Goal: Information Seeking & Learning: Learn about a topic

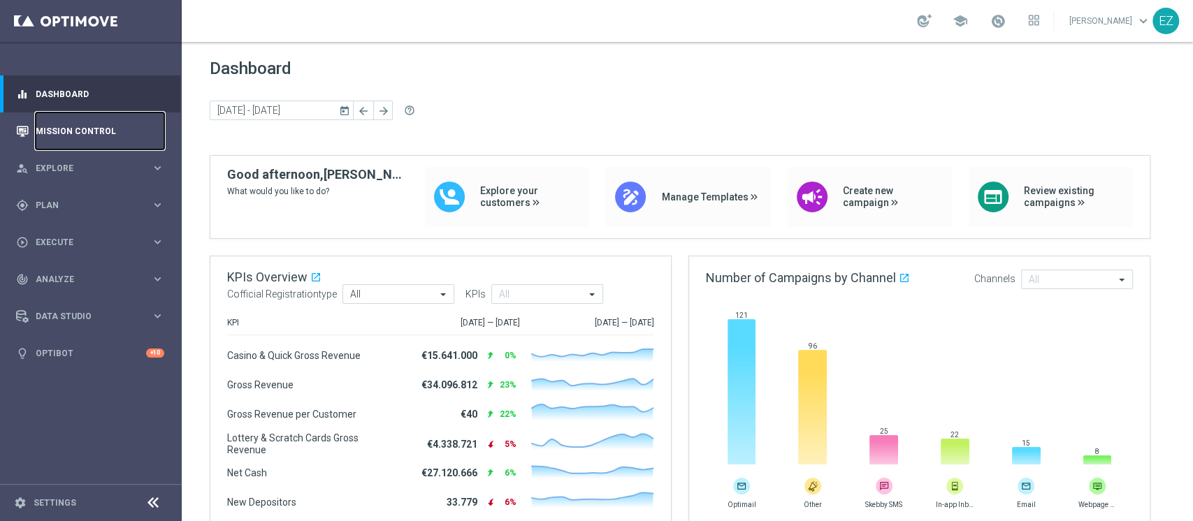
click at [53, 129] on link "Mission Control" at bounding box center [100, 131] width 129 height 37
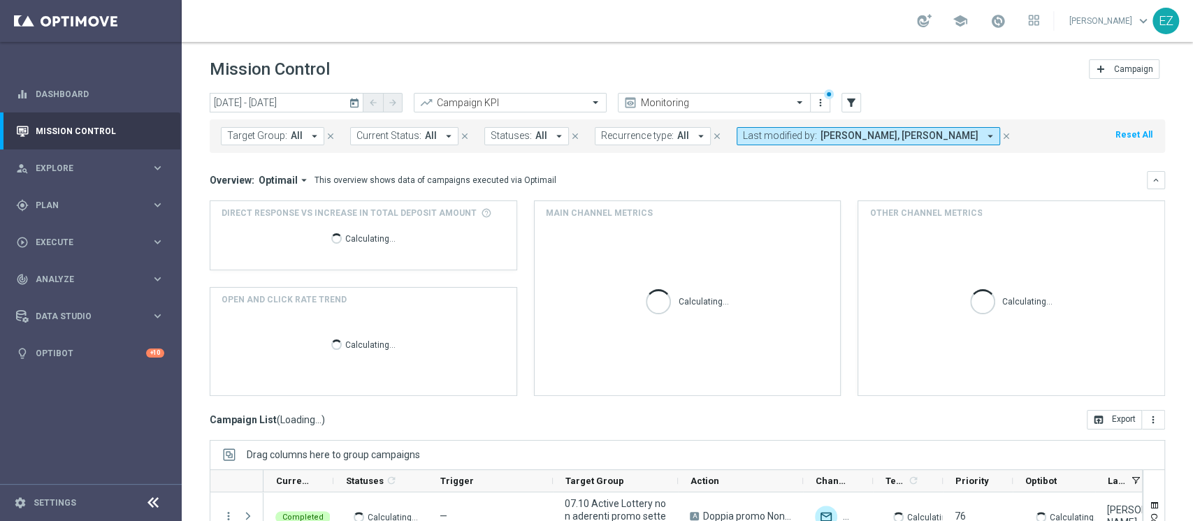
click at [353, 104] on icon "today" at bounding box center [355, 102] width 13 height 13
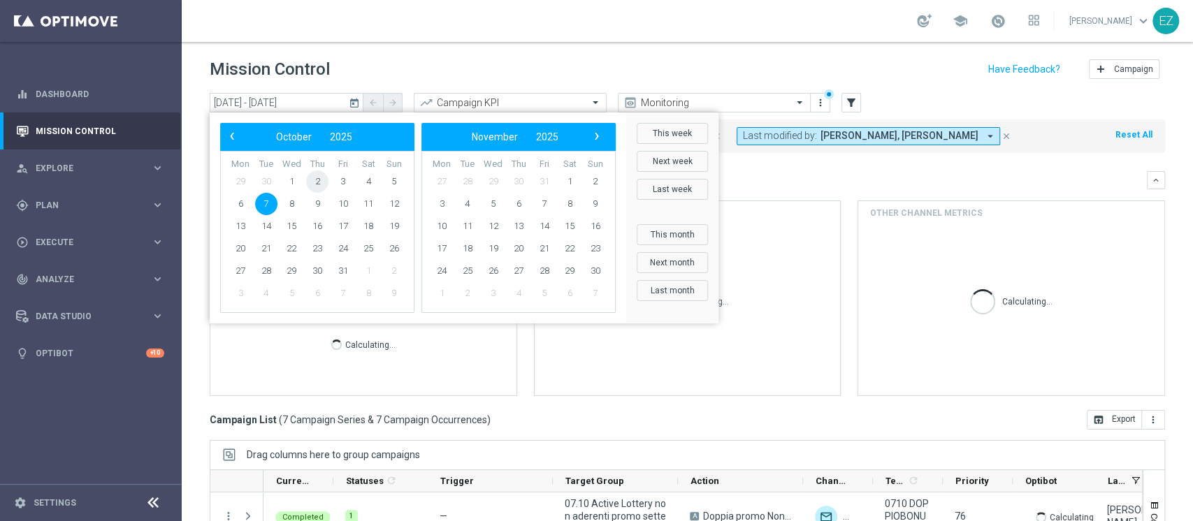
click at [319, 183] on span "2" at bounding box center [317, 182] width 22 height 22
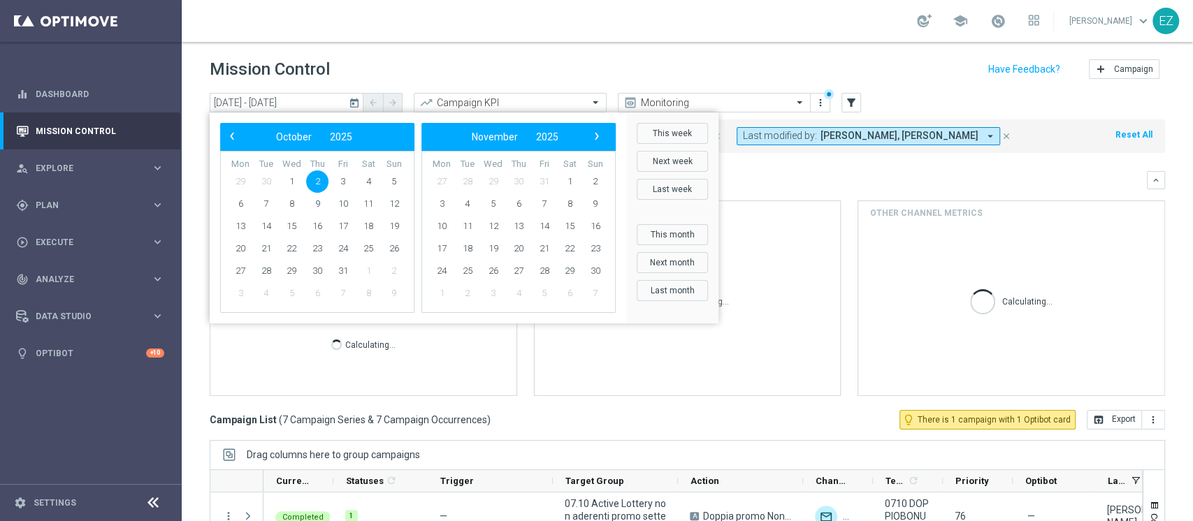
click at [319, 183] on span "2" at bounding box center [317, 182] width 22 height 22
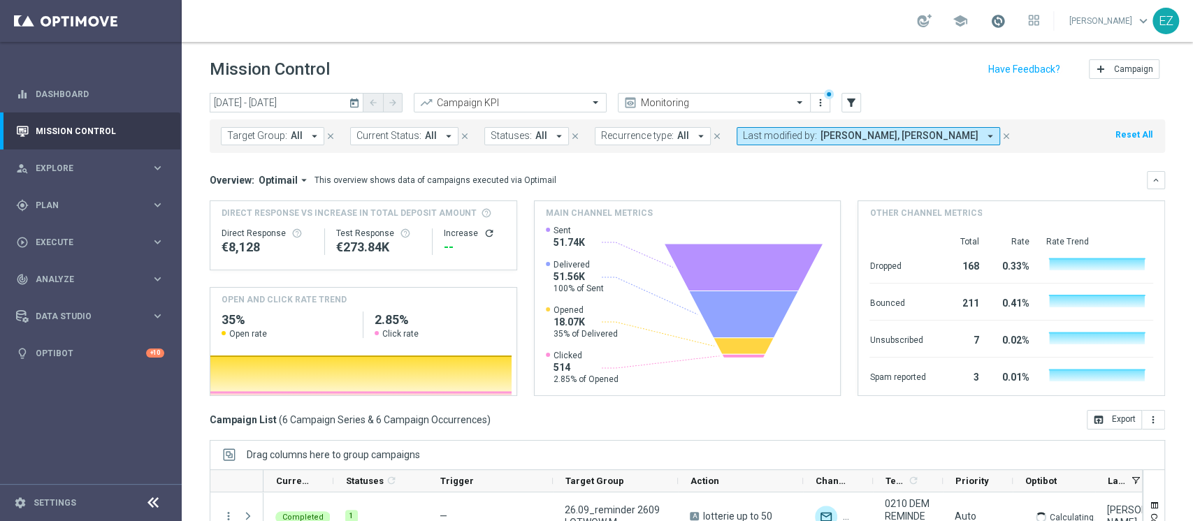
click at [1006, 17] on span at bounding box center [998, 20] width 15 height 15
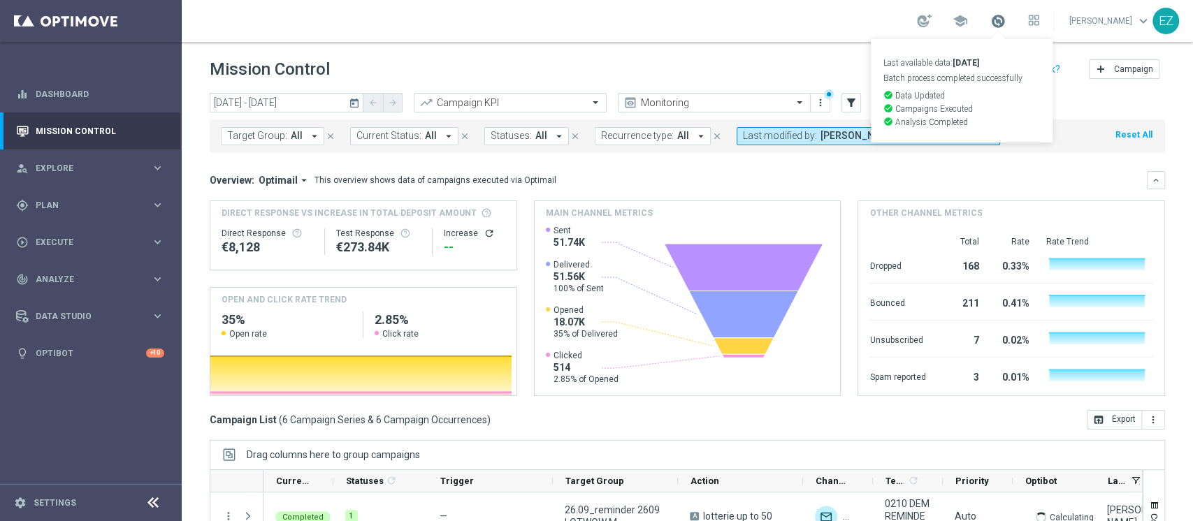
click at [1006, 17] on span at bounding box center [998, 20] width 15 height 15
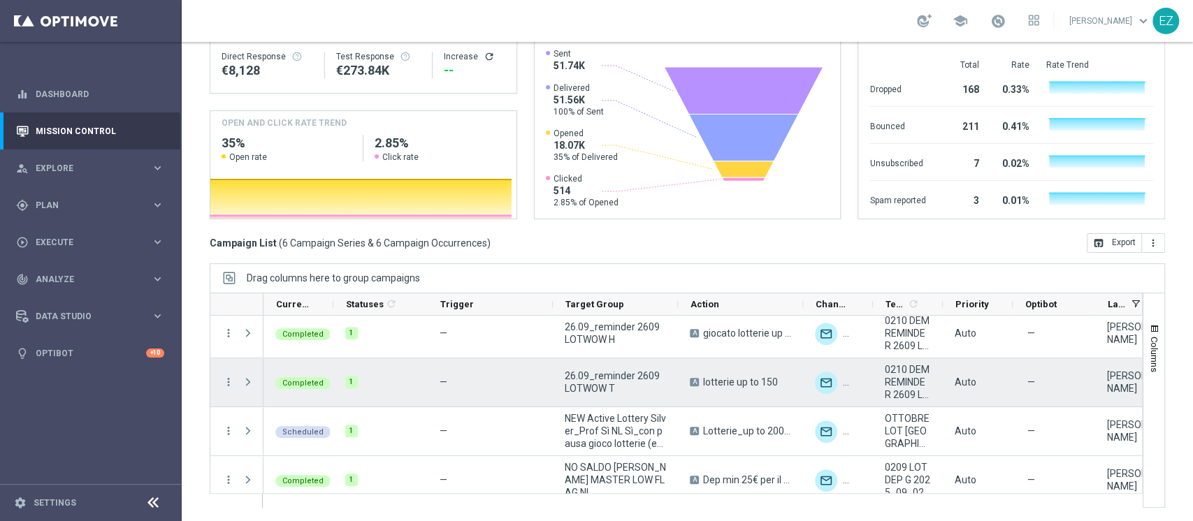
scroll to position [115, 0]
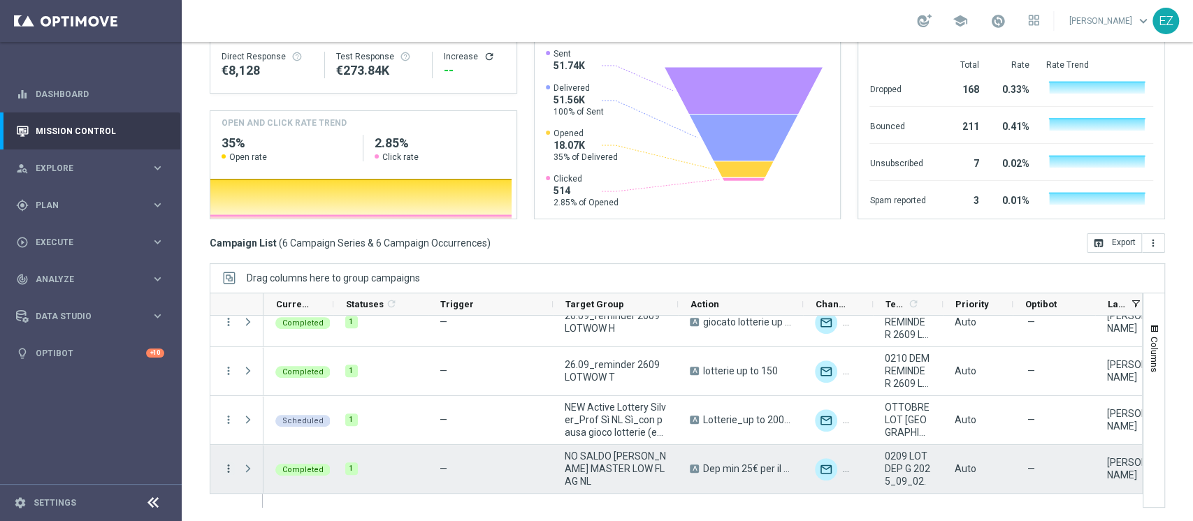
click at [233, 467] on icon "more_vert" at bounding box center [228, 469] width 13 height 13
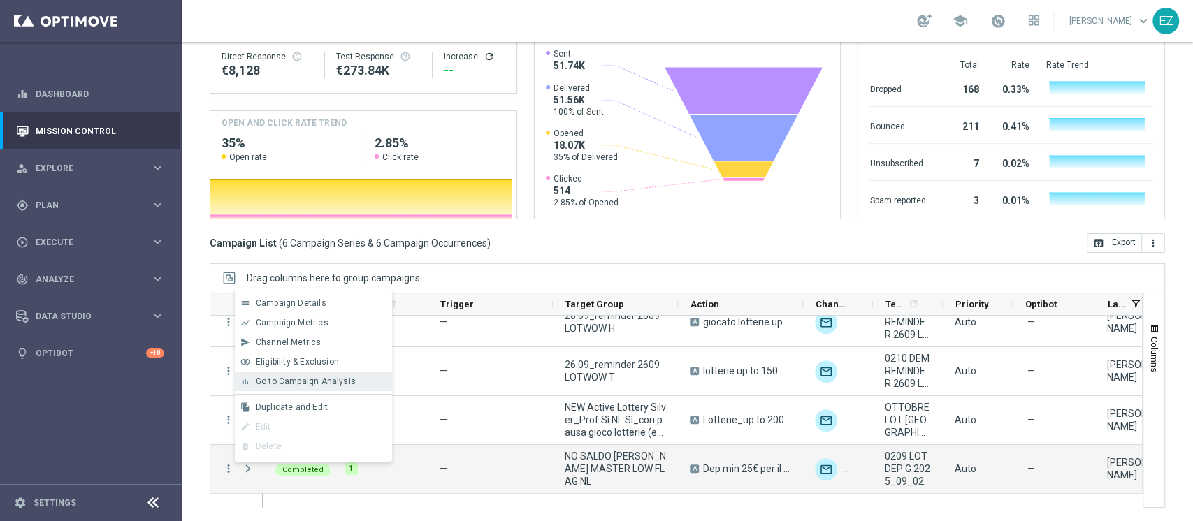
click at [266, 387] on div "bar_chart Go to Campaign Analysis" at bounding box center [313, 382] width 157 height 20
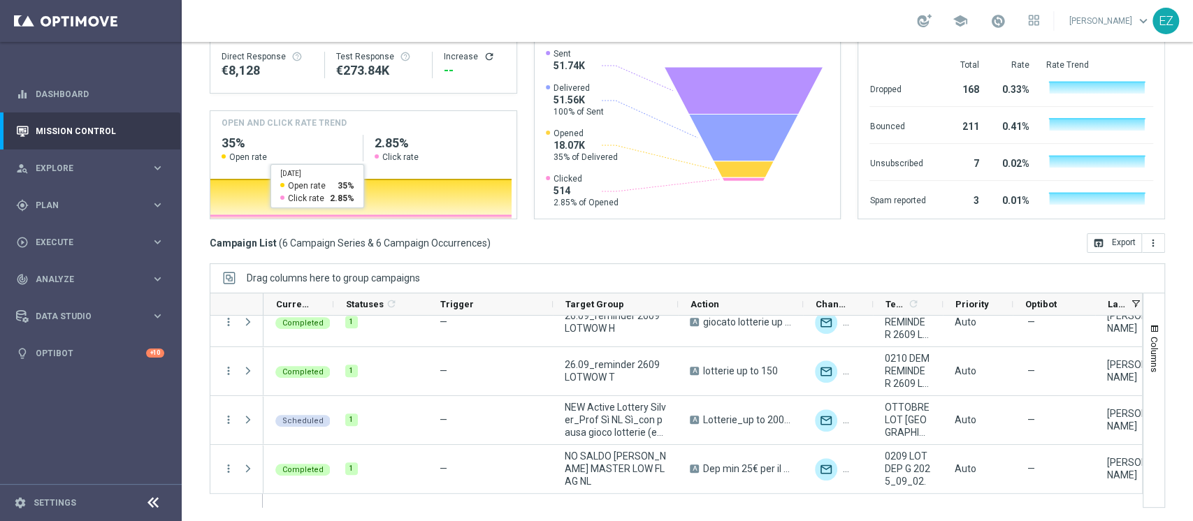
scroll to position [0, 0]
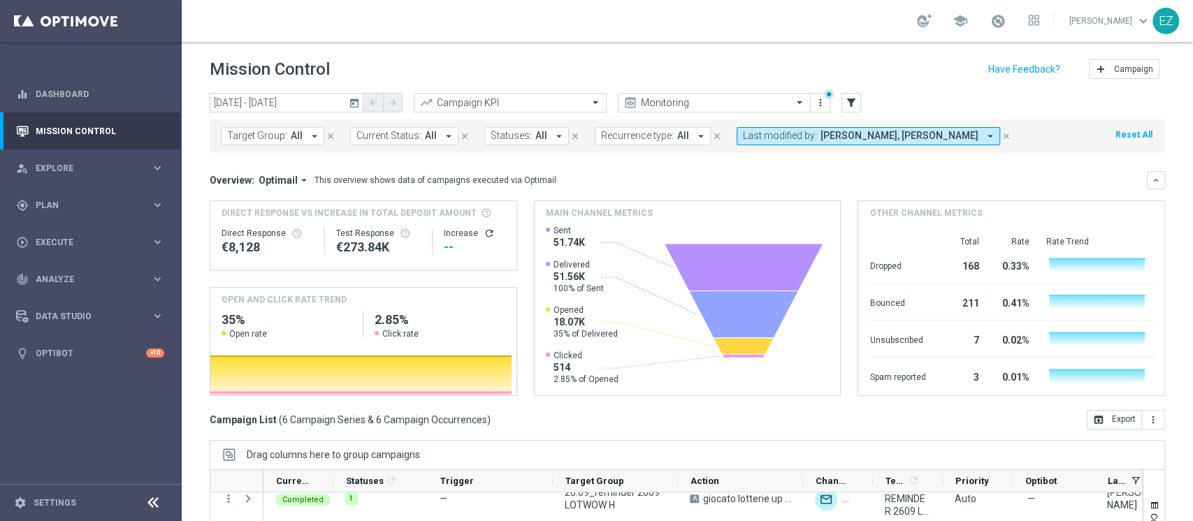
click at [351, 103] on icon "today" at bounding box center [355, 102] width 13 height 13
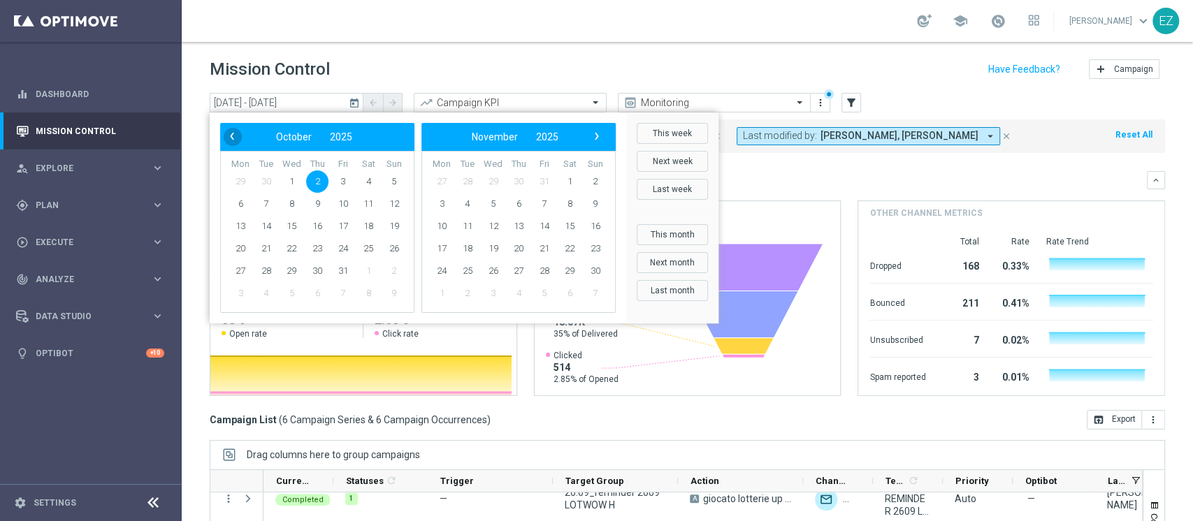
click at [235, 141] on span "‹" at bounding box center [232, 136] width 18 height 18
click at [266, 201] on span "9" at bounding box center [266, 204] width 22 height 22
type input "09 Sep 2025 - 09 Sep 2025"
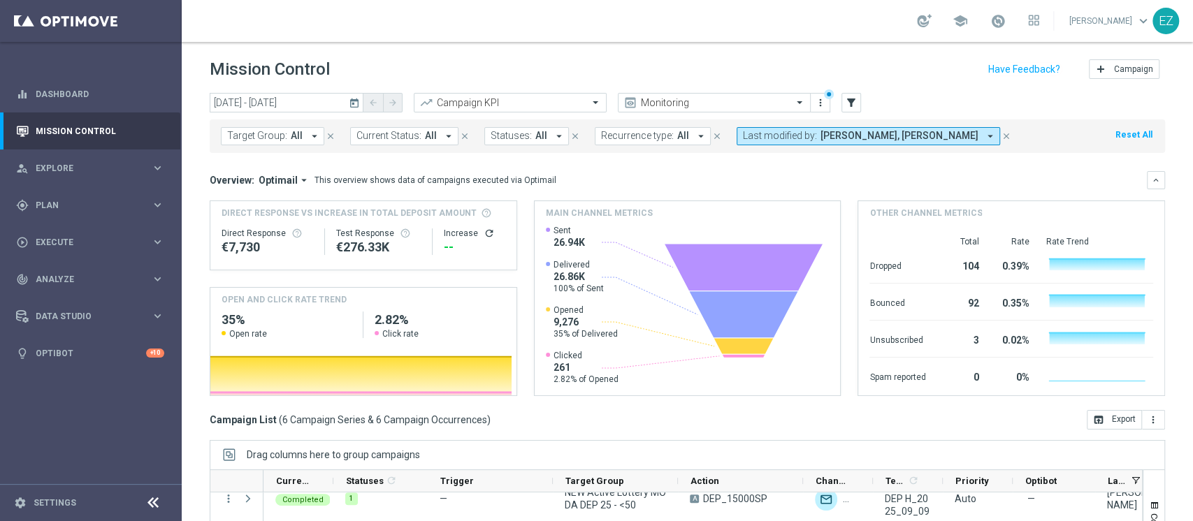
scroll to position [177, 0]
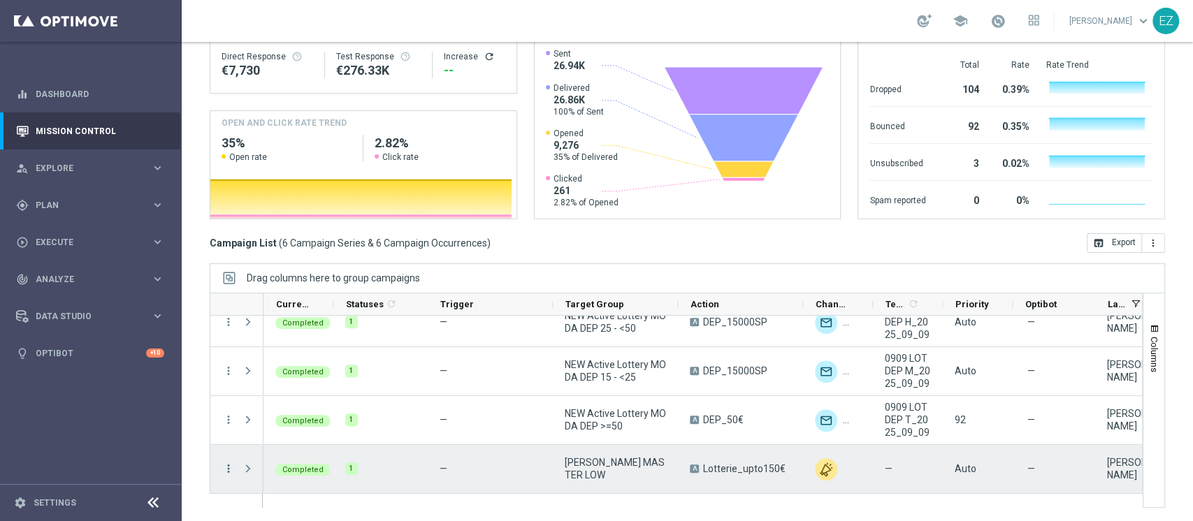
click at [229, 468] on icon "more_vert" at bounding box center [228, 469] width 13 height 13
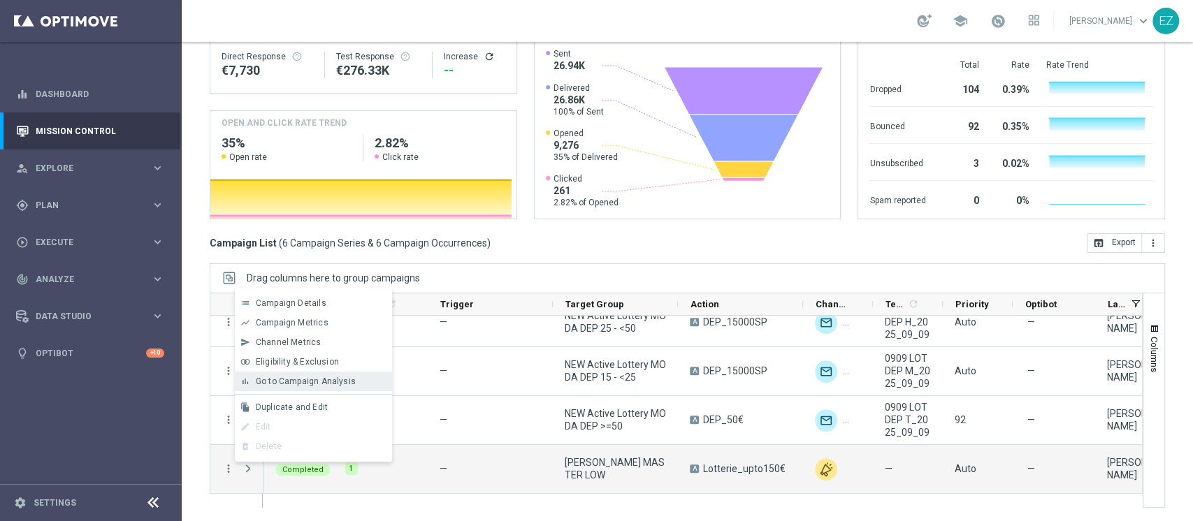
click at [294, 387] on div "bar_chart Go to Campaign Analysis" at bounding box center [313, 382] width 157 height 20
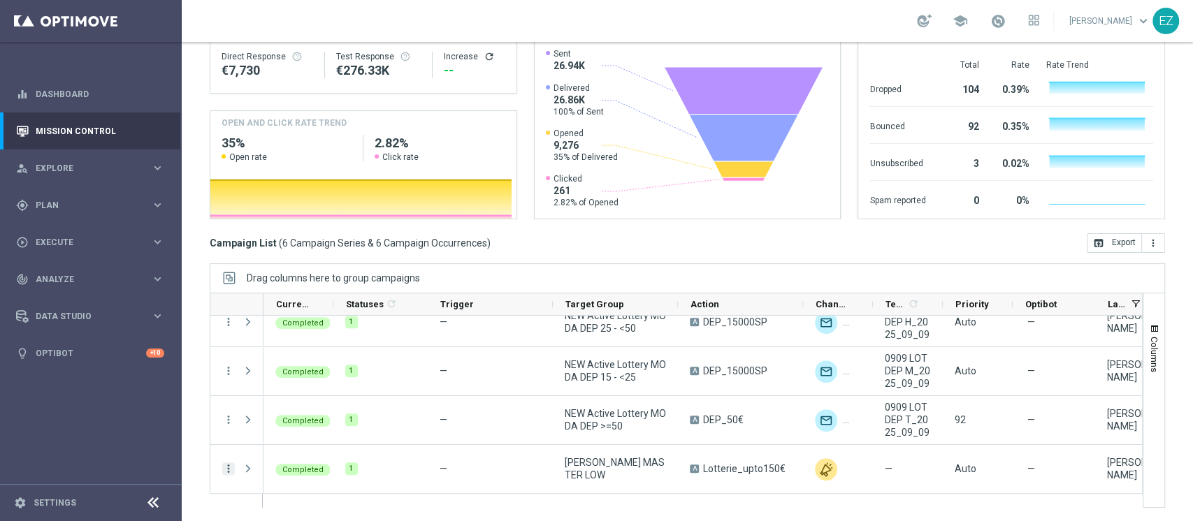
click at [230, 469] on icon "more_vert" at bounding box center [228, 469] width 13 height 13
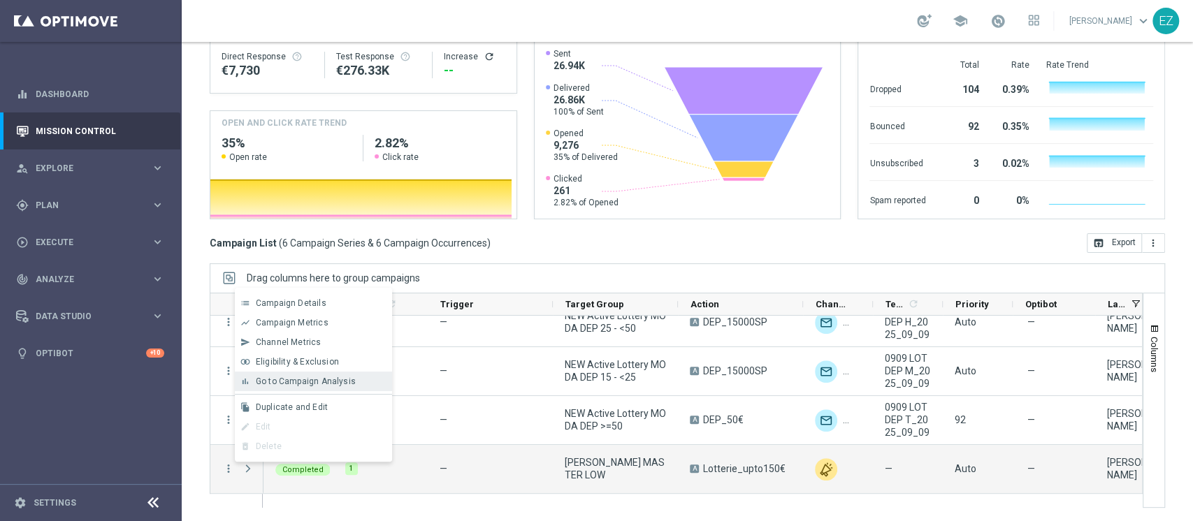
click at [324, 372] on div "bar_chart Go to Campaign Analysis" at bounding box center [313, 382] width 157 height 20
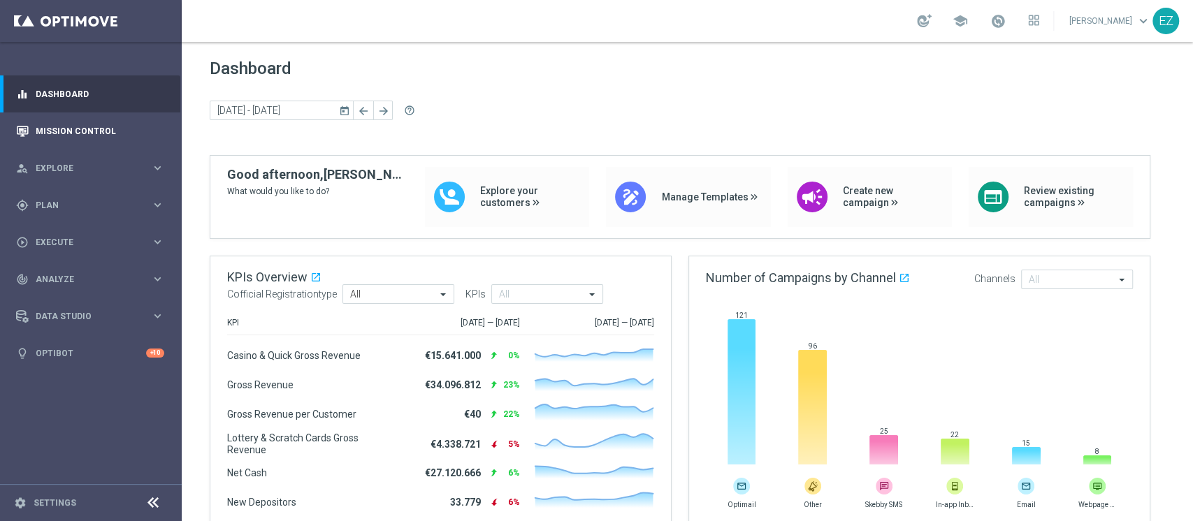
click at [33, 133] on div "Mission Control" at bounding box center [90, 131] width 148 height 37
click at [123, 131] on link "Mission Control" at bounding box center [100, 131] width 129 height 37
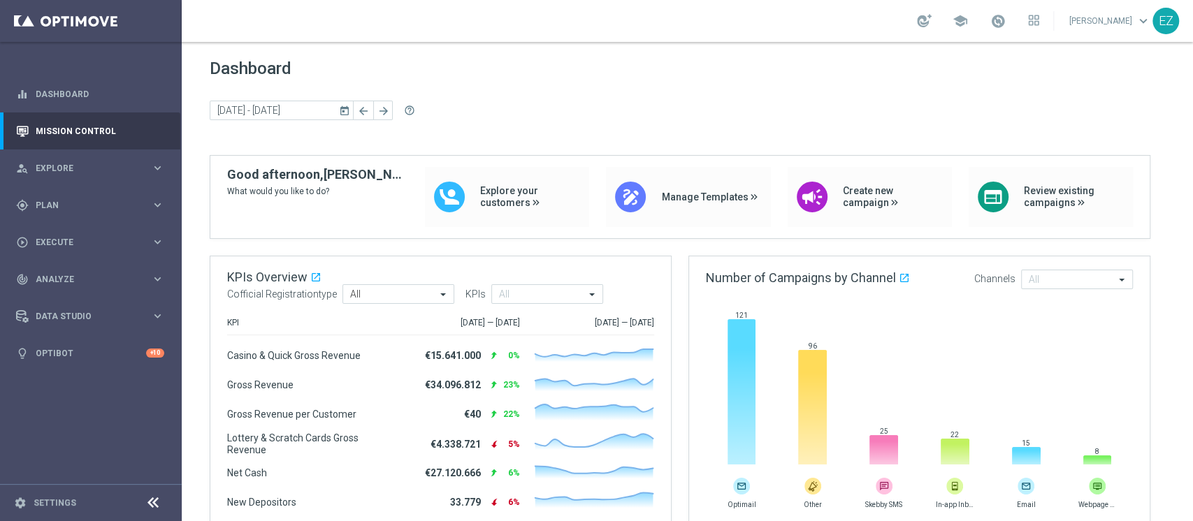
click at [346, 110] on icon "today" at bounding box center [345, 110] width 13 height 13
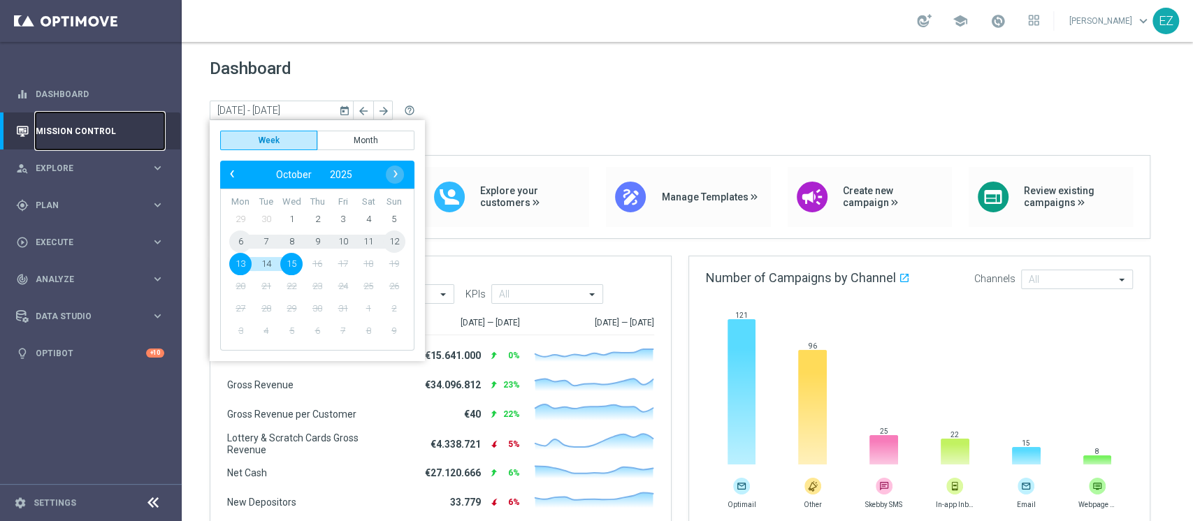
click at [75, 129] on link "Mission Control" at bounding box center [100, 131] width 129 height 37
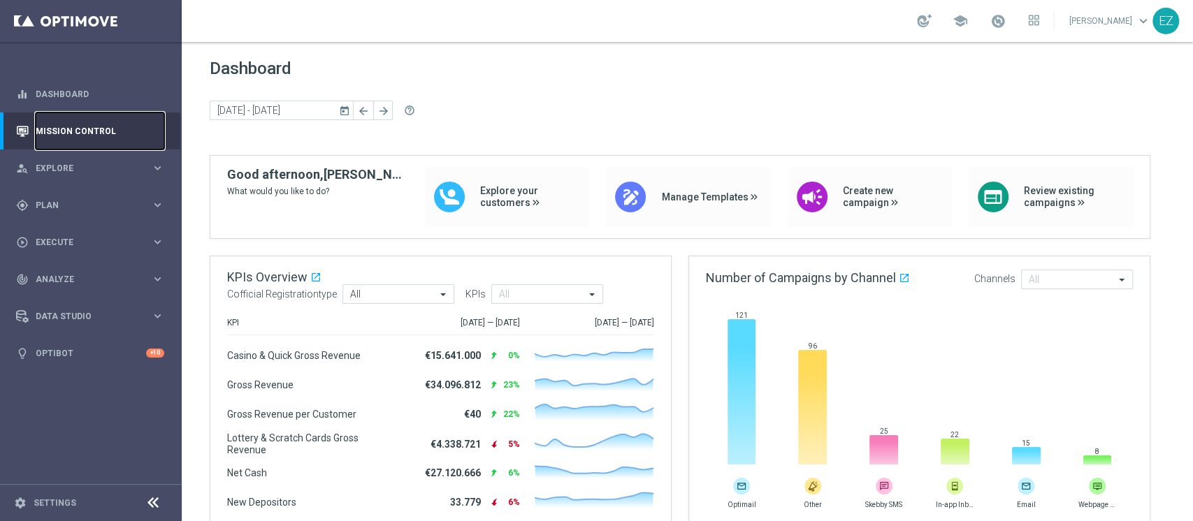
click at [75, 129] on link "Mission Control" at bounding box center [100, 131] width 129 height 37
click at [63, 137] on link "Mission Control" at bounding box center [100, 131] width 129 height 37
click at [343, 112] on icon "today" at bounding box center [345, 110] width 13 height 13
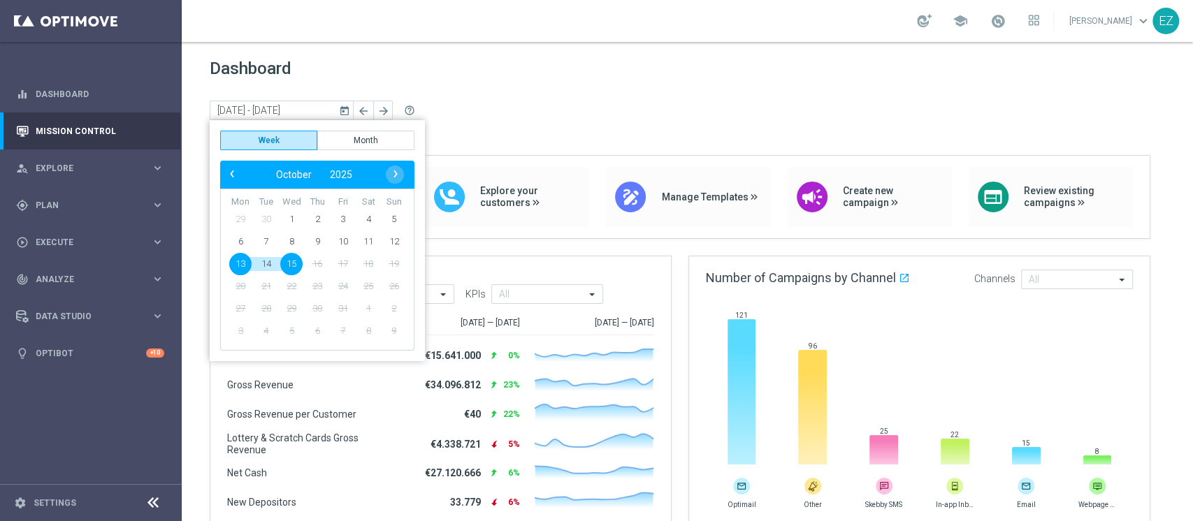
click at [436, 98] on div "Dashboard today 13 Oct 2025 - 15 Oct 2025 arrow_back arrow_forward help_outline" at bounding box center [688, 107] width 956 height 96
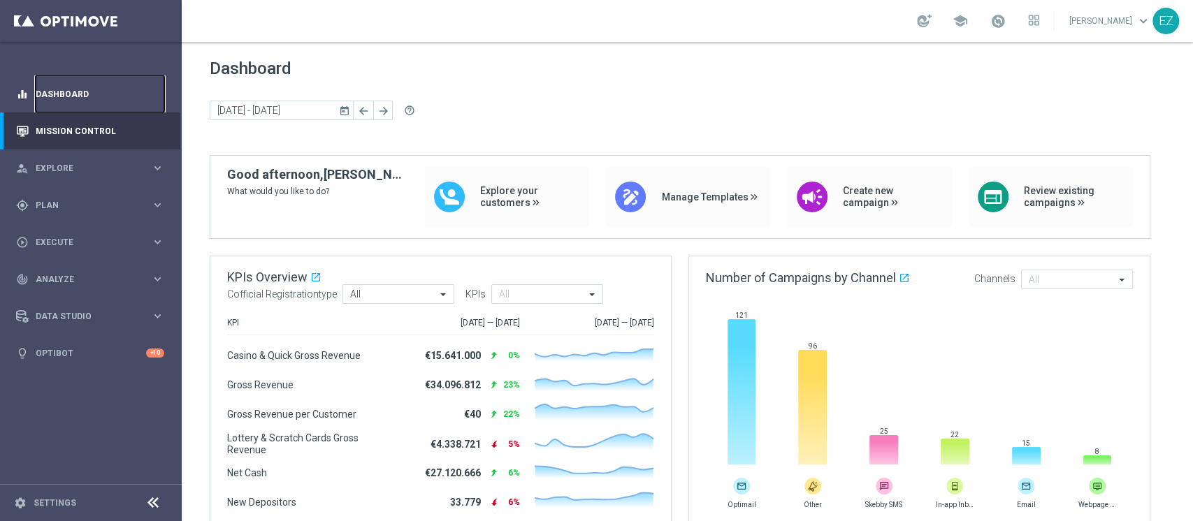
click at [116, 93] on link "Dashboard" at bounding box center [100, 93] width 129 height 37
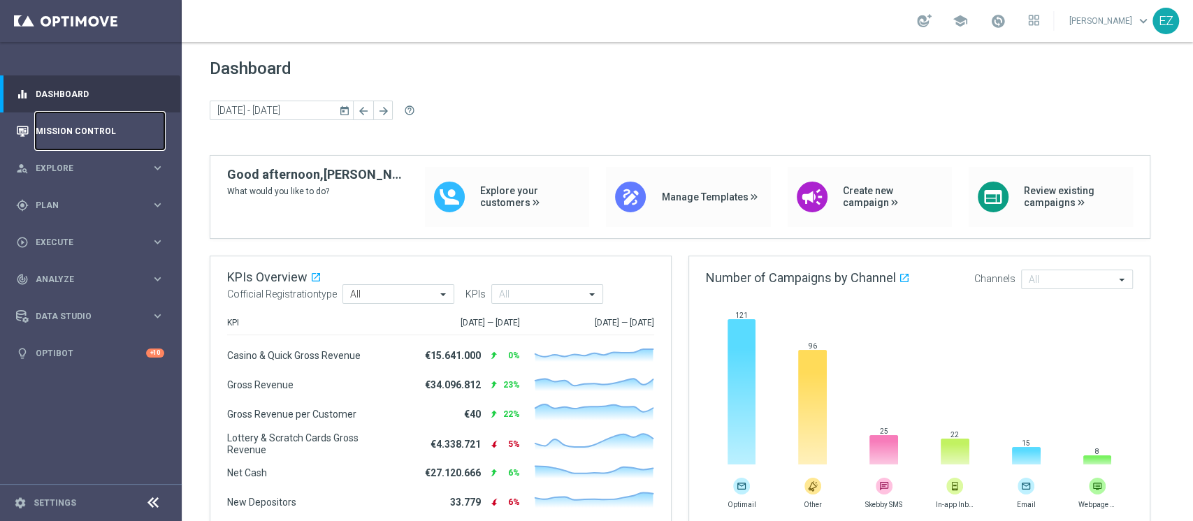
click at [62, 132] on link "Mission Control" at bounding box center [100, 131] width 129 height 37
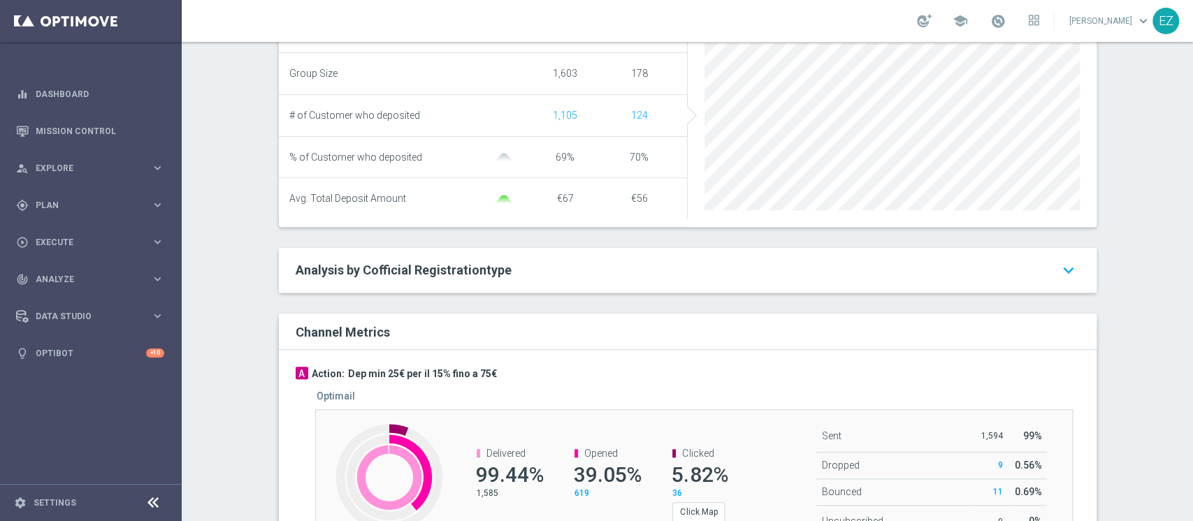
scroll to position [409, 0]
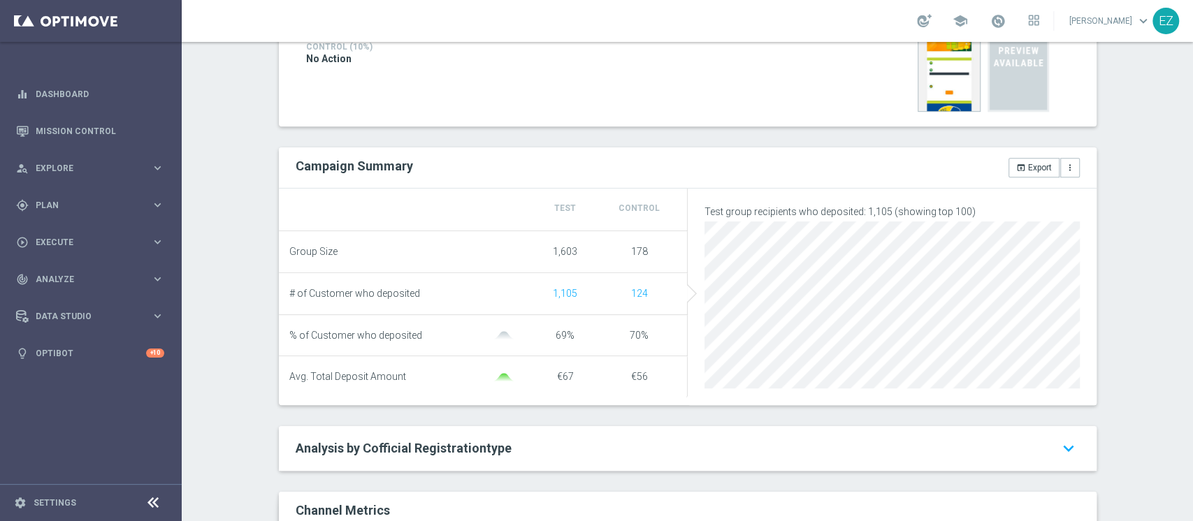
drag, startPoint x: 627, startPoint y: 333, endPoint x: 539, endPoint y: 333, distance: 88.1
click at [539, 333] on li "% of Customer who deposited 69% 70%" at bounding box center [483, 336] width 409 height 42
click at [522, 280] on li "# of Customer who deposited 1,105 124" at bounding box center [483, 294] width 409 height 42
drag, startPoint x: 555, startPoint y: 330, endPoint x: 575, endPoint y: 330, distance: 20.3
click at [575, 330] on div "69%" at bounding box center [565, 336] width 74 height 12
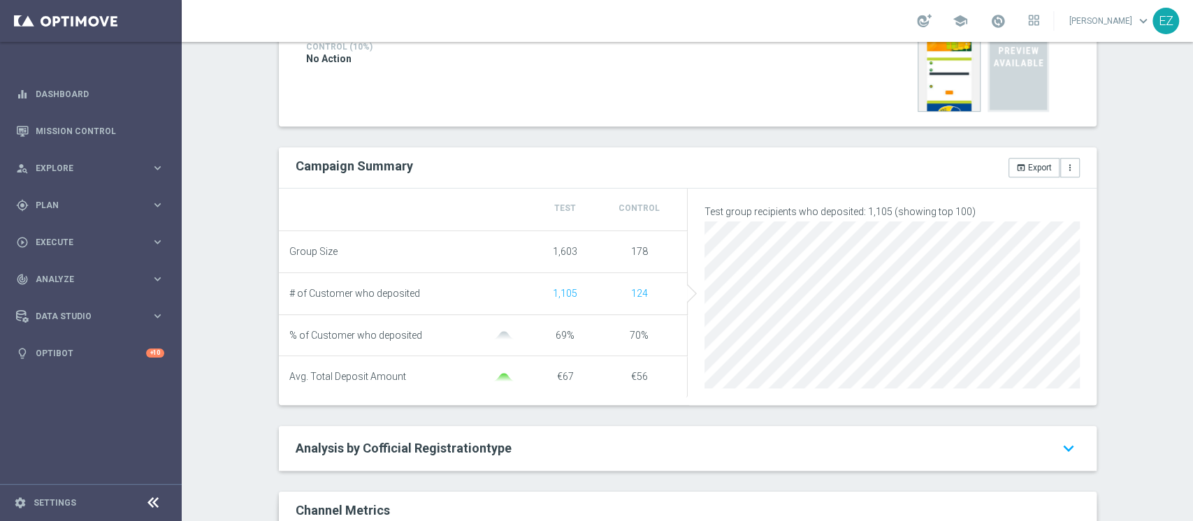
click at [572, 333] on div "69%" at bounding box center [565, 336] width 74 height 12
drag, startPoint x: 566, startPoint y: 329, endPoint x: 539, endPoint y: 331, distance: 26.6
click at [539, 331] on div "69%" at bounding box center [565, 336] width 74 height 12
click at [610, 332] on div "70%" at bounding box center [640, 336] width 74 height 12
drag, startPoint x: 645, startPoint y: 333, endPoint x: 232, endPoint y: 338, distance: 412.5
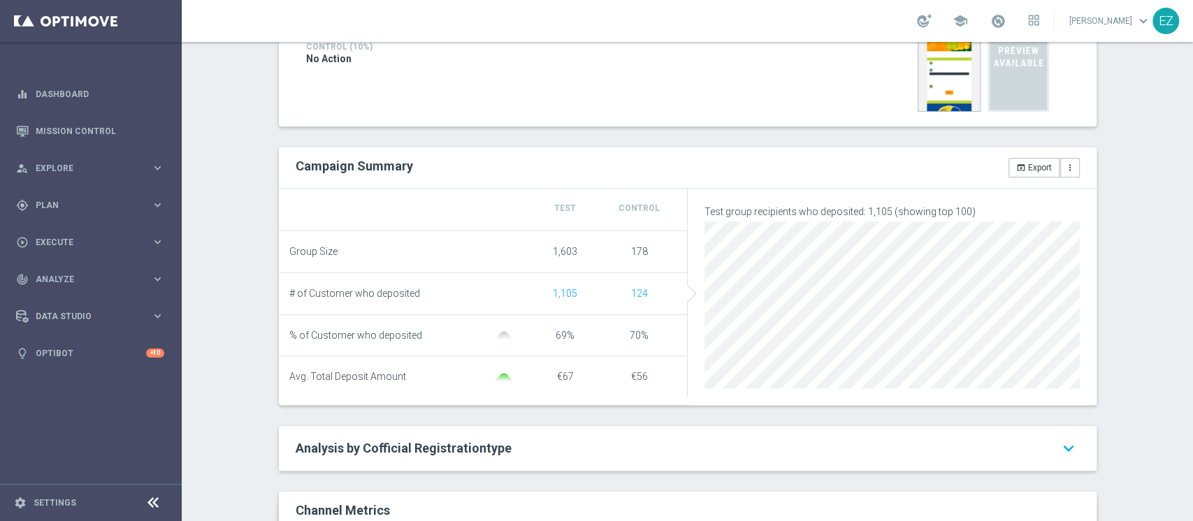
click at [232, 338] on div "Test/Control Campaign Analysis This page presents all relevant information abou…" at bounding box center [688, 282] width 1012 height 480
click at [347, 347] on li "% of Customer who deposited 69% 70%" at bounding box center [483, 336] width 409 height 42
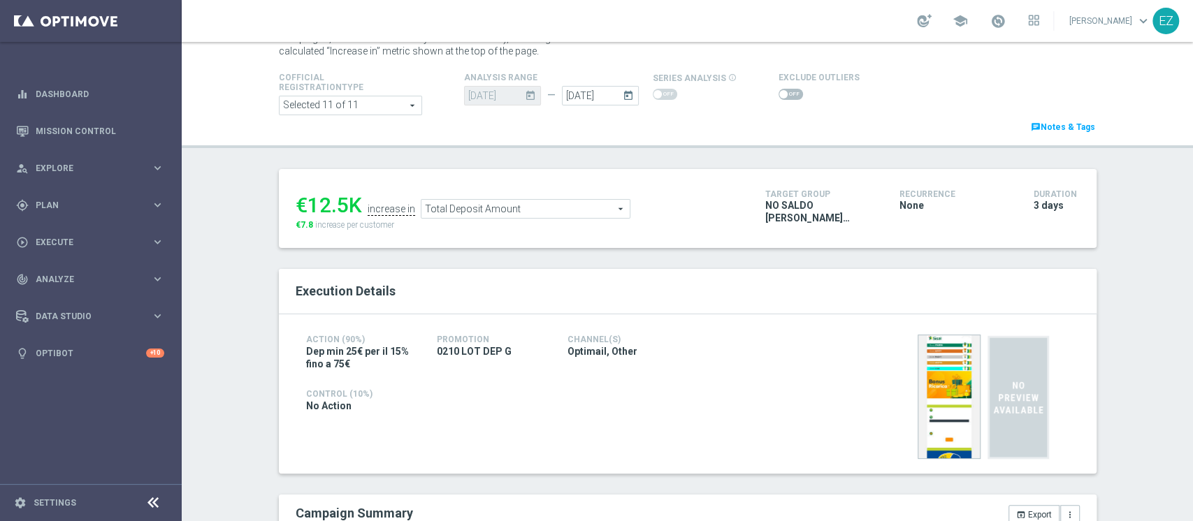
scroll to position [0, 0]
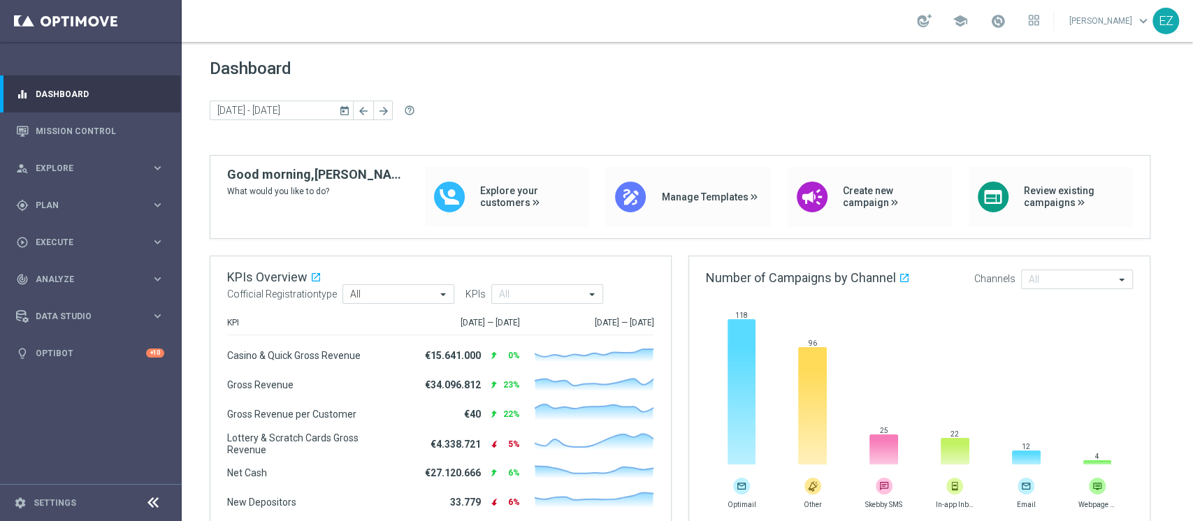
click at [92, 192] on div "gps_fixed Plan keyboard_arrow_right" at bounding box center [90, 205] width 180 height 37
click at [57, 275] on span "Templates" at bounding box center [87, 276] width 100 height 8
click at [61, 233] on link "Target Groups" at bounding box center [90, 234] width 109 height 11
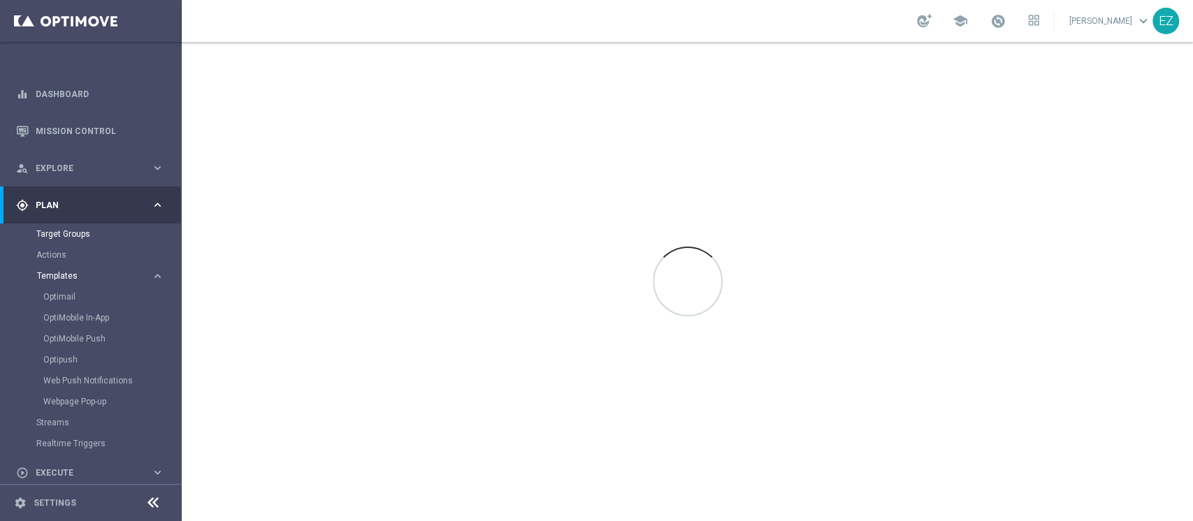
click at [62, 279] on span "Templates" at bounding box center [87, 276] width 100 height 8
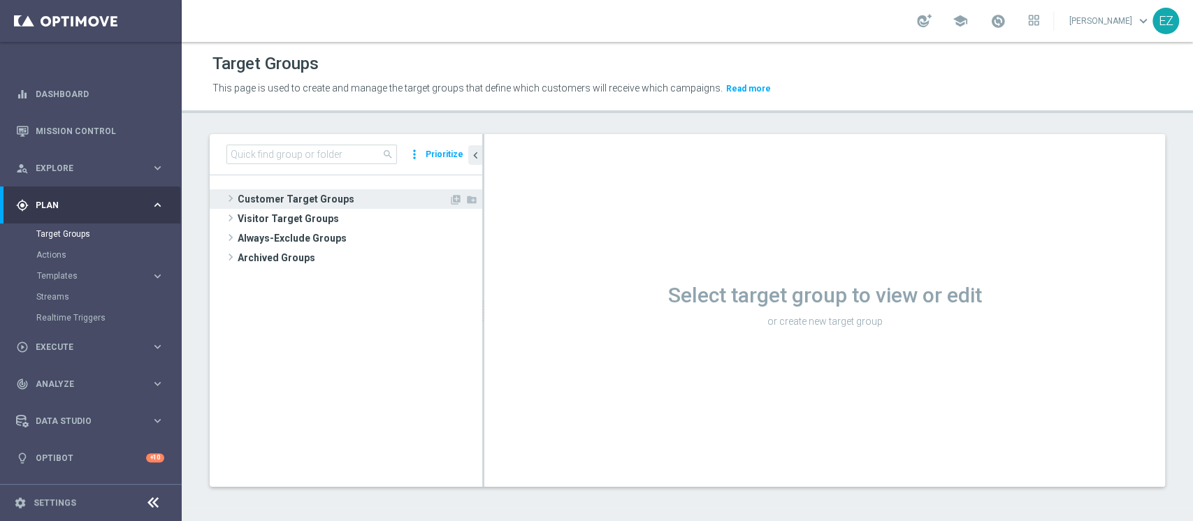
click at [354, 199] on span "Customer Target Groups" at bounding box center [343, 199] width 211 height 20
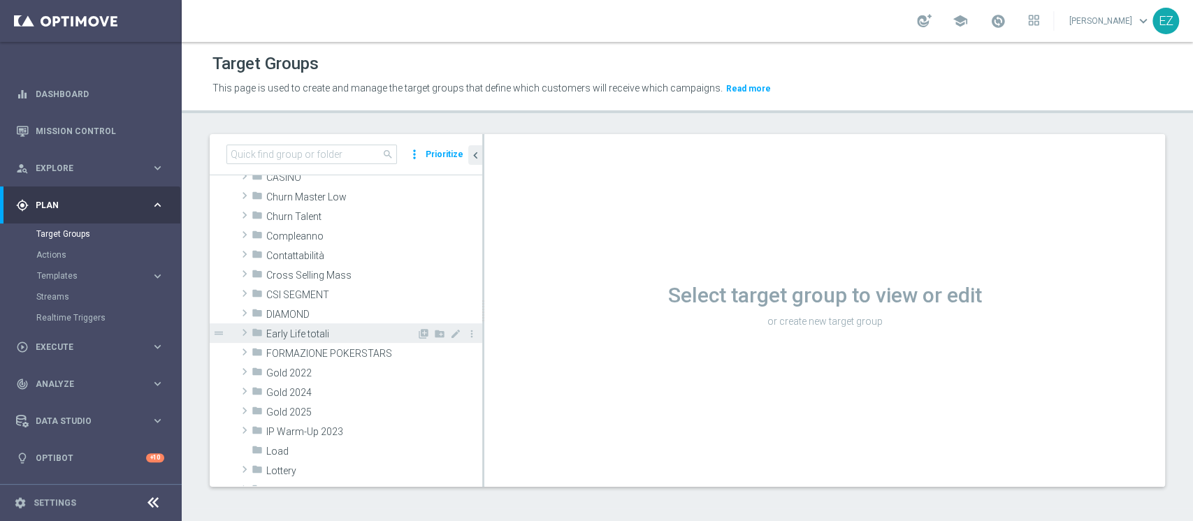
scroll to position [162, 0]
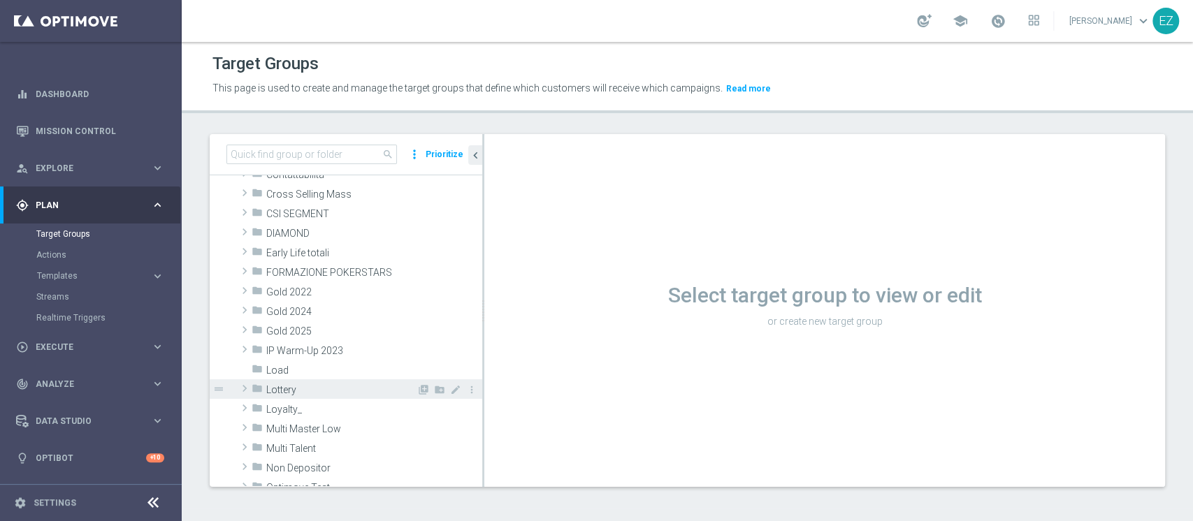
click at [294, 384] on span "Lottery" at bounding box center [341, 390] width 150 height 12
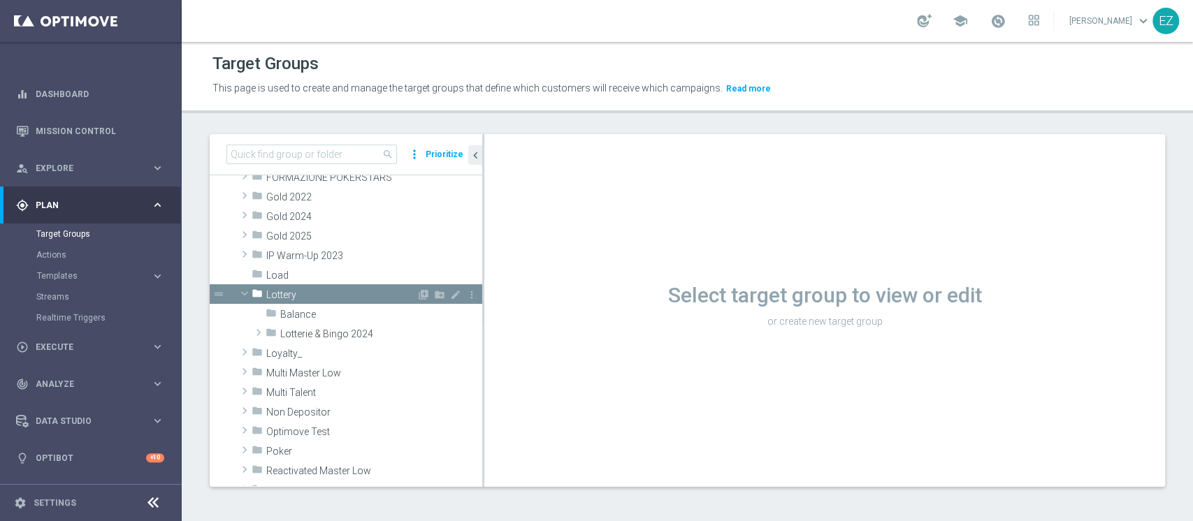
scroll to position [259, 0]
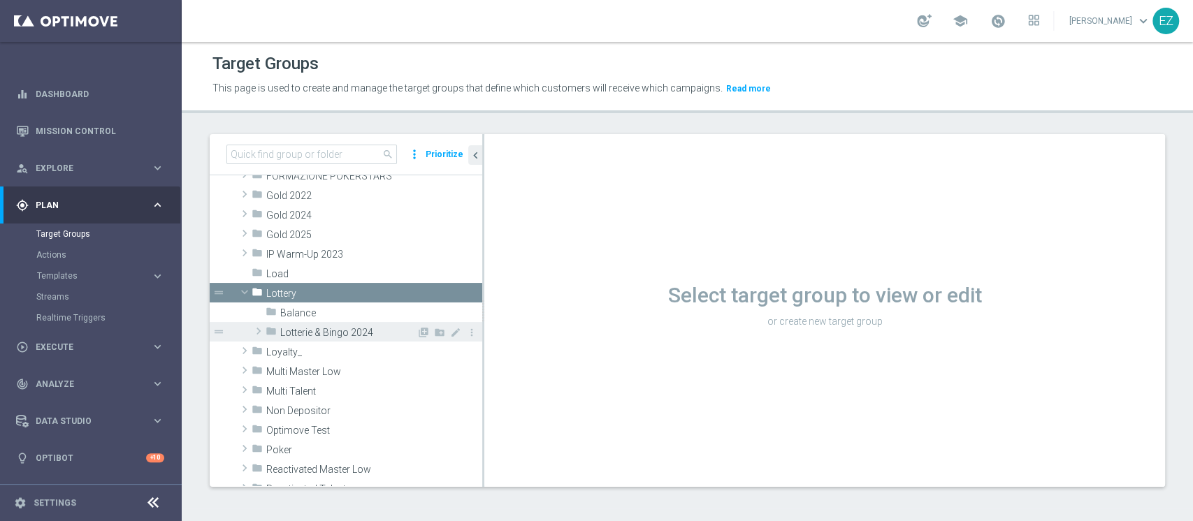
click at [313, 338] on span "Lotterie & Bingo 2024" at bounding box center [348, 333] width 136 height 12
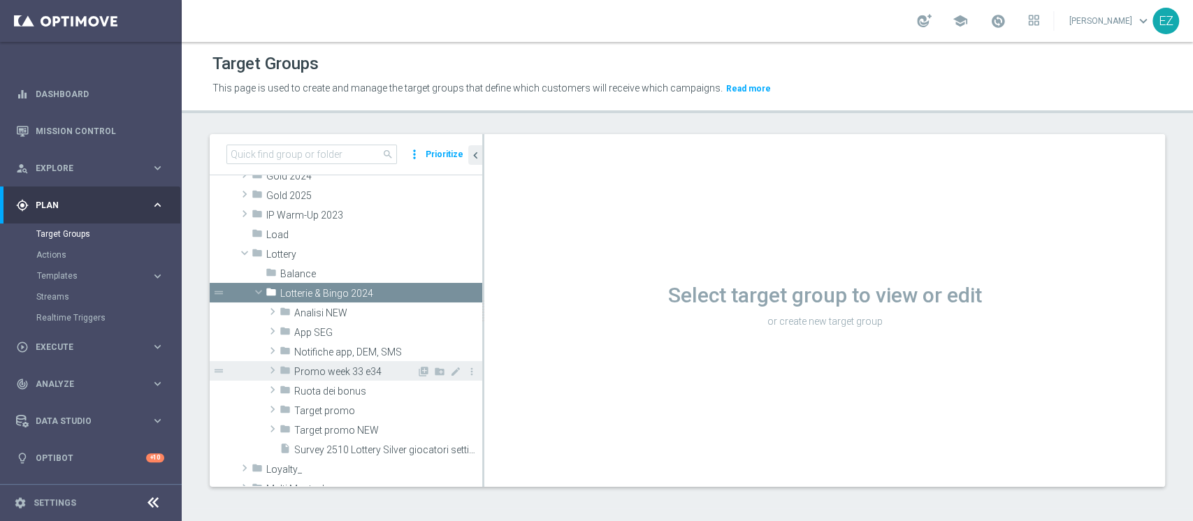
scroll to position [359, 0]
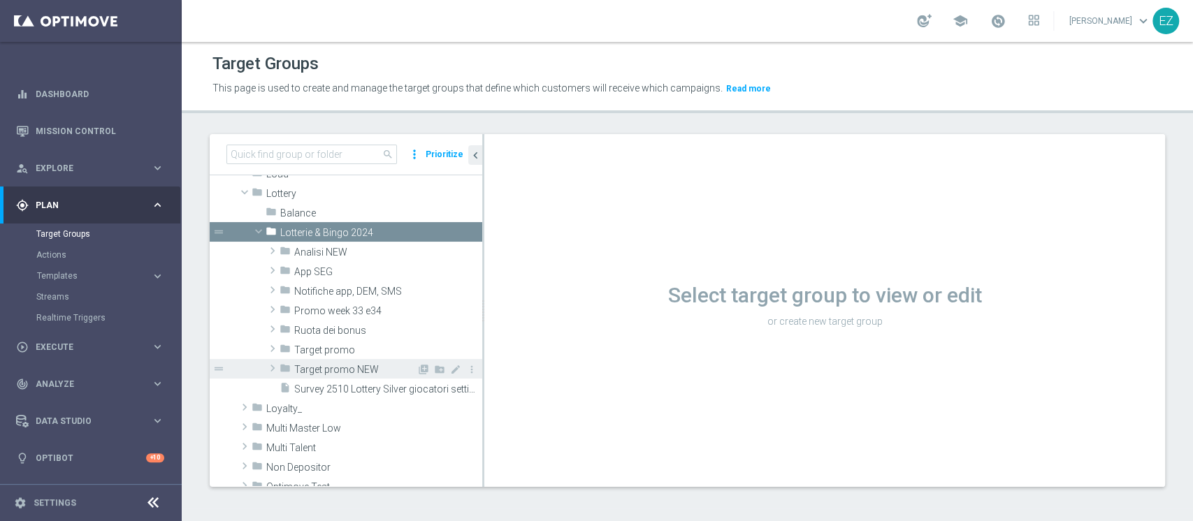
click at [321, 368] on span "Target promo NEW" at bounding box center [355, 370] width 122 height 12
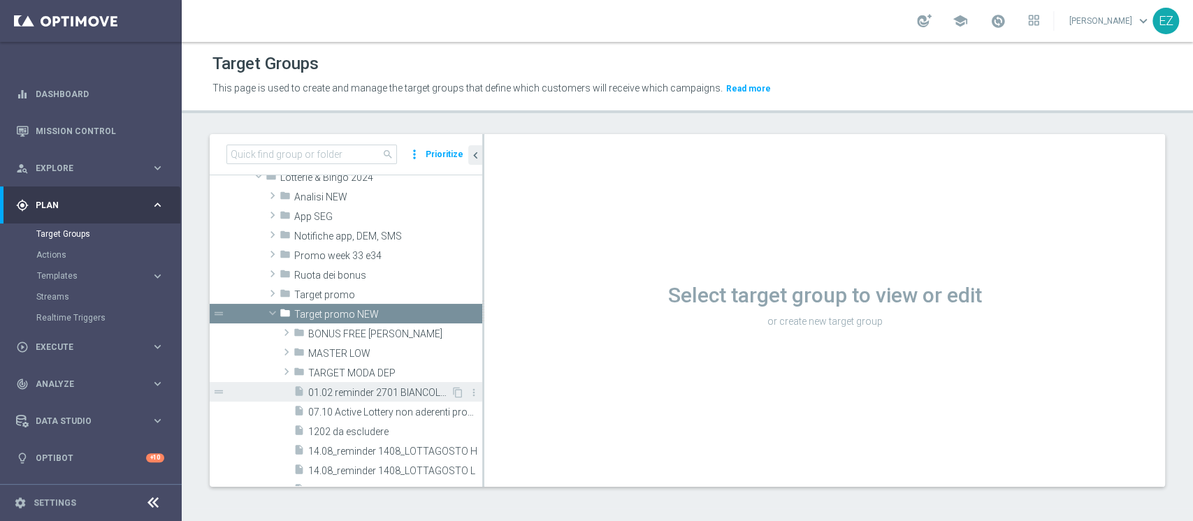
scroll to position [415, 0]
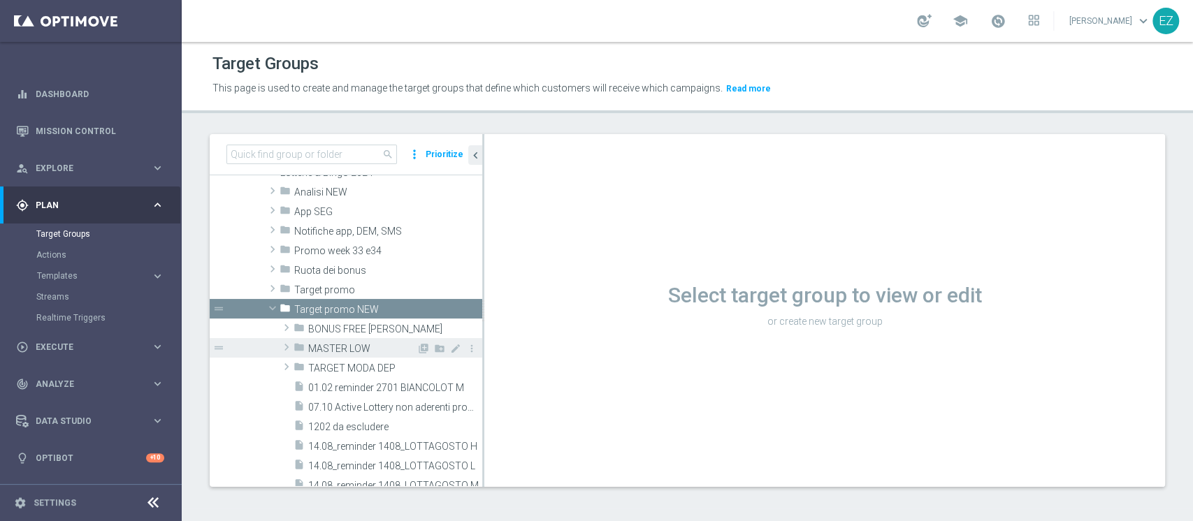
click at [328, 351] on span "MASTER LOW" at bounding box center [362, 349] width 108 height 12
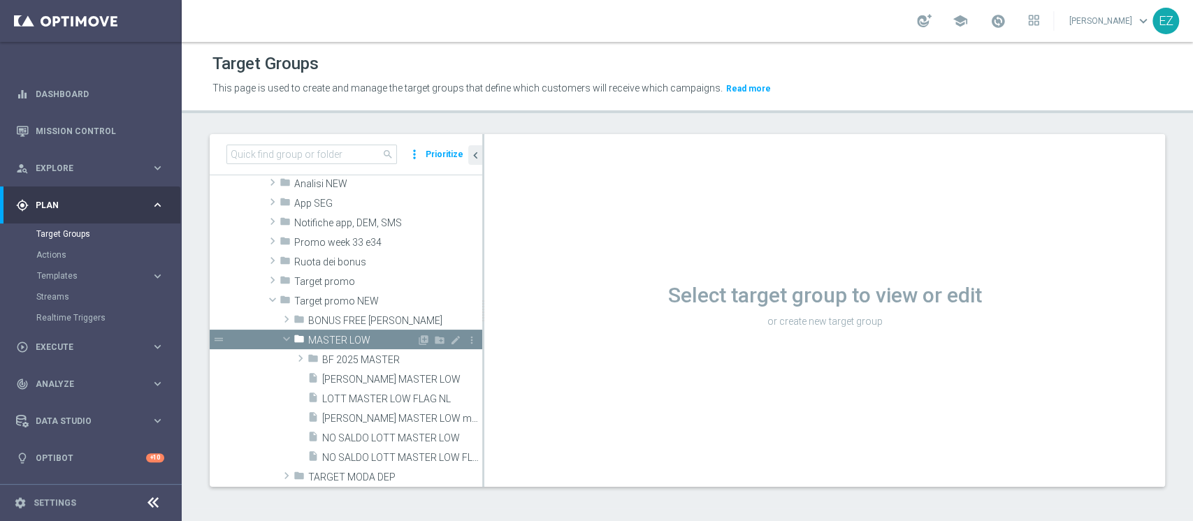
scroll to position [486, 0]
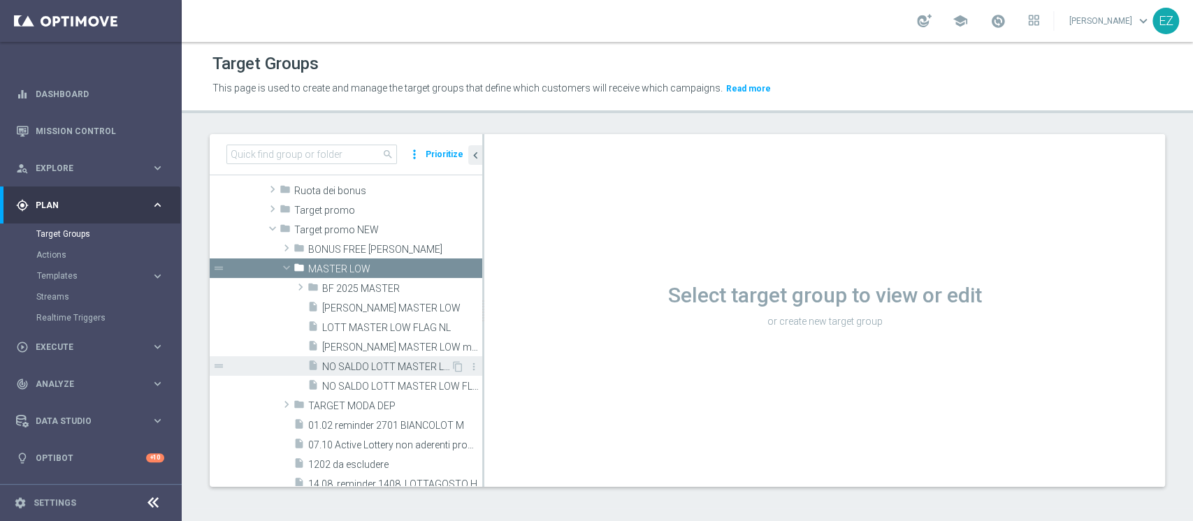
click at [359, 372] on div "insert_drive_file NO SALDO LOTT MASTER LOW" at bounding box center [379, 367] width 143 height 20
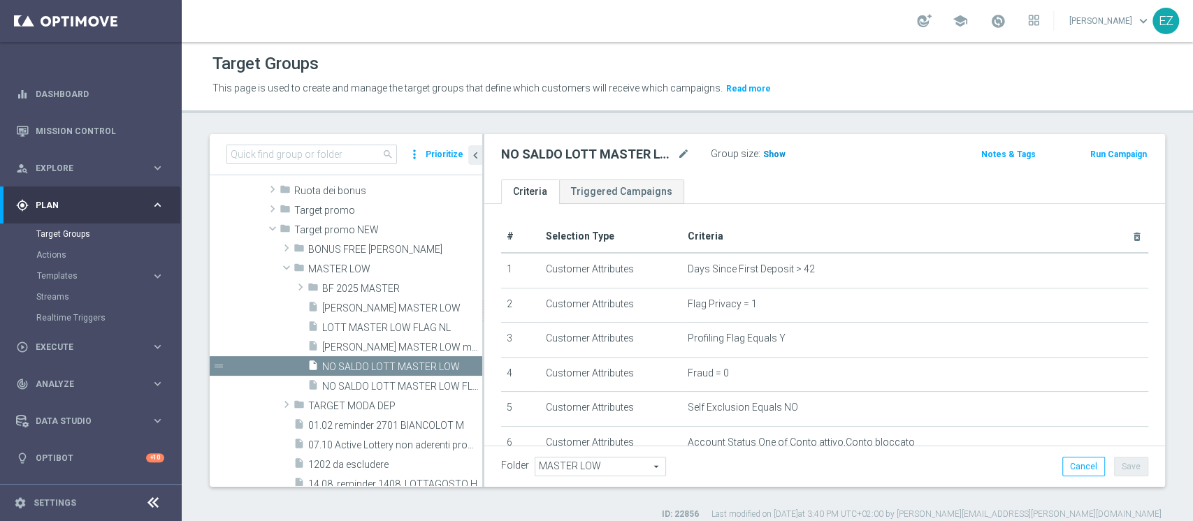
click at [777, 157] on span "Show" at bounding box center [774, 155] width 22 height 10
click at [386, 377] on div "insert_drive_file NO SALDO LOTT MASTER LOW FLAG NL" at bounding box center [379, 386] width 143 height 20
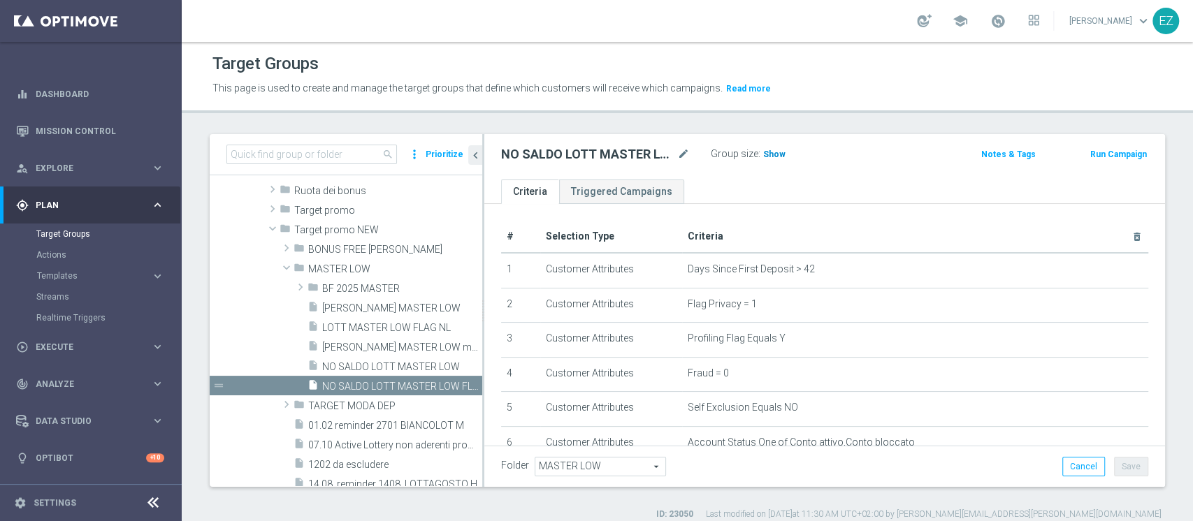
click at [772, 156] on span "Show" at bounding box center [774, 155] width 22 height 10
click at [360, 327] on span "LOTT MASTER LOW FLAG NL" at bounding box center [386, 328] width 129 height 12
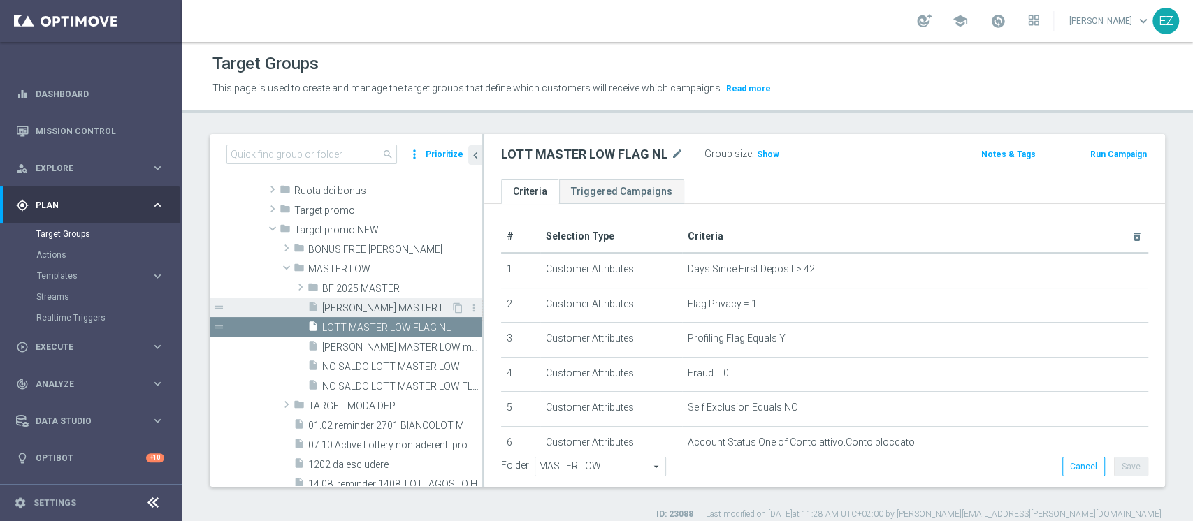
click at [355, 304] on span "[PERSON_NAME] MASTER LOW" at bounding box center [386, 309] width 129 height 12
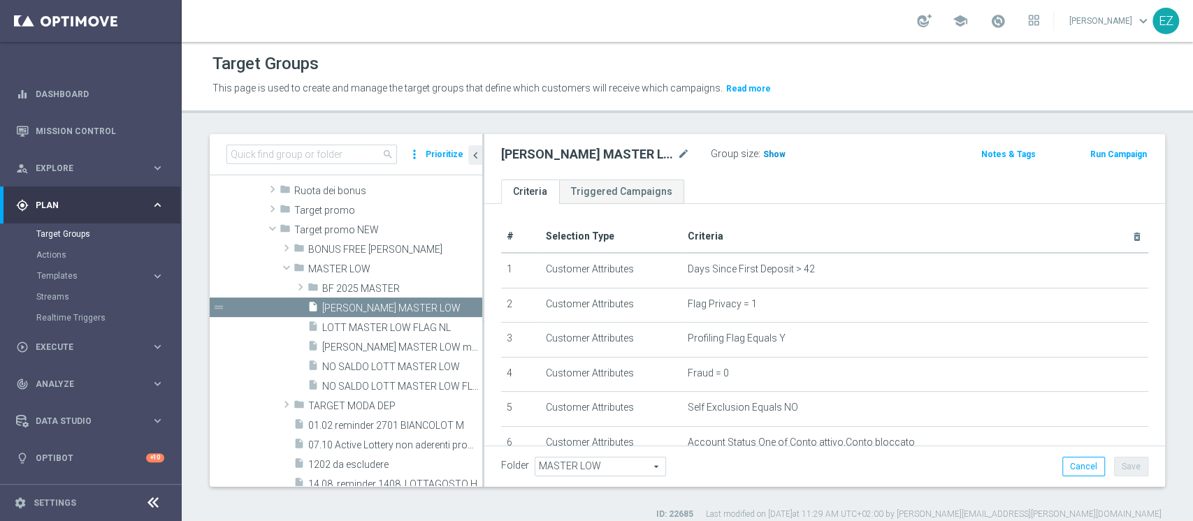
click at [763, 152] on span "Show" at bounding box center [774, 155] width 22 height 10
click at [398, 333] on div "insert_drive_file LOTT MASTER LOW FLAG NL" at bounding box center [379, 327] width 143 height 20
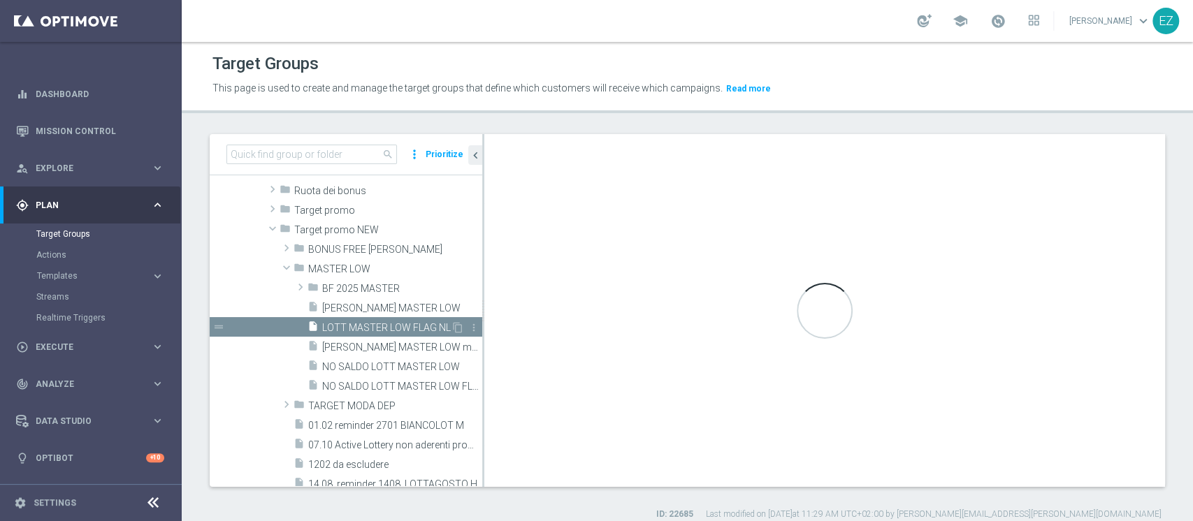
type textarea "(1 and 2 and 3 and 4 and 5 and 6 and 7 and 8 and 12 and 14 and 15 and 16 and (1…"
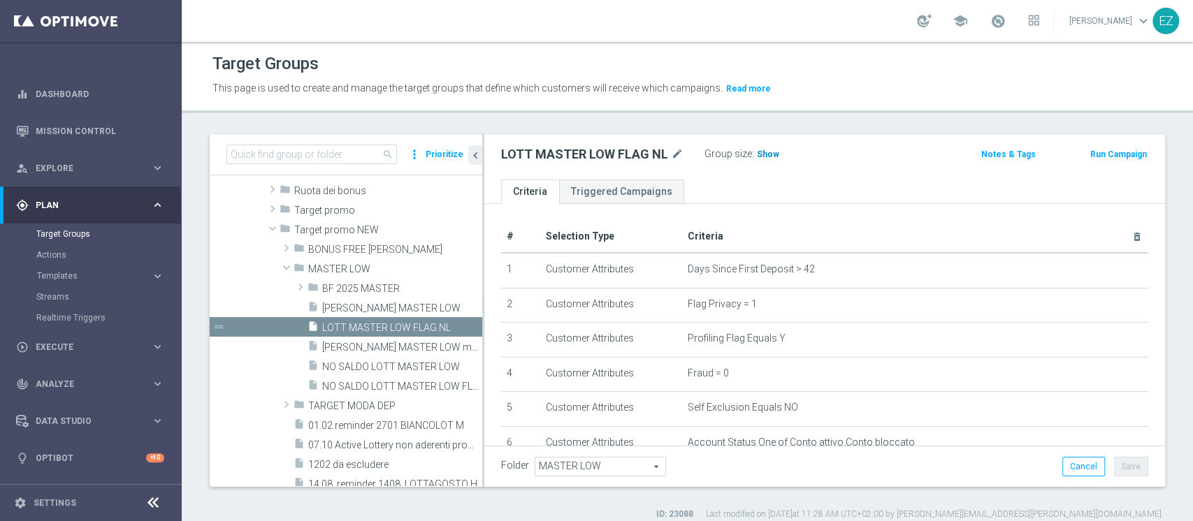
click at [768, 154] on span "Show" at bounding box center [768, 155] width 22 height 10
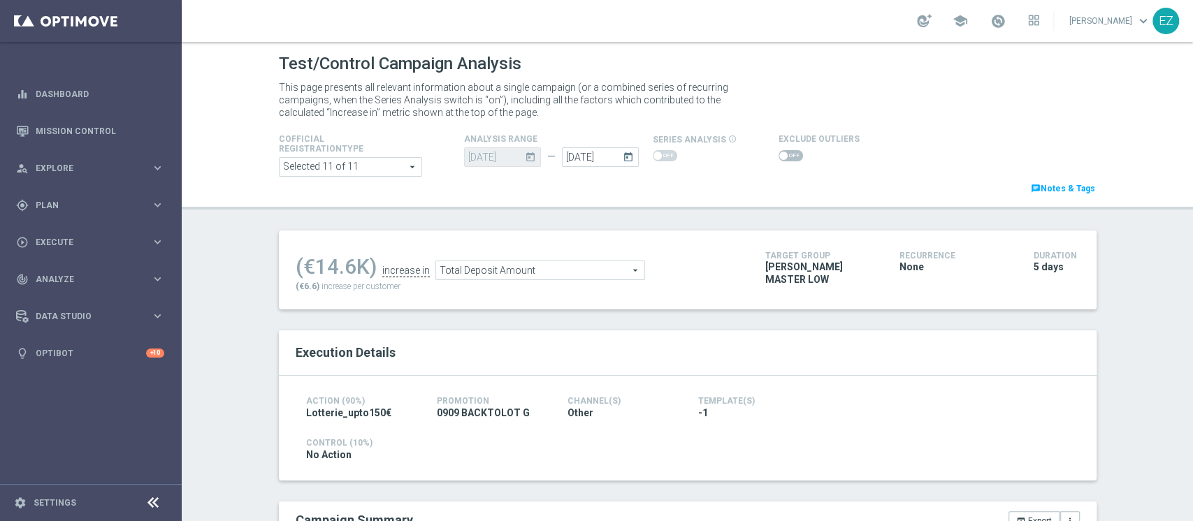
click at [589, 261] on span "Total Deposit Amount" at bounding box center [540, 270] width 208 height 18
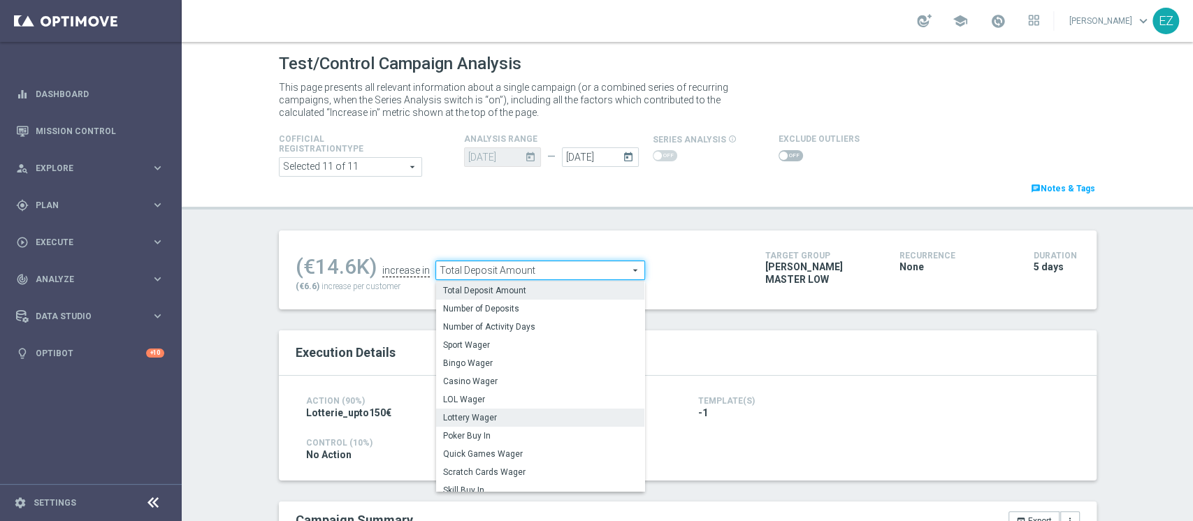
click at [525, 418] on span "Lottery Wager" at bounding box center [540, 417] width 194 height 11
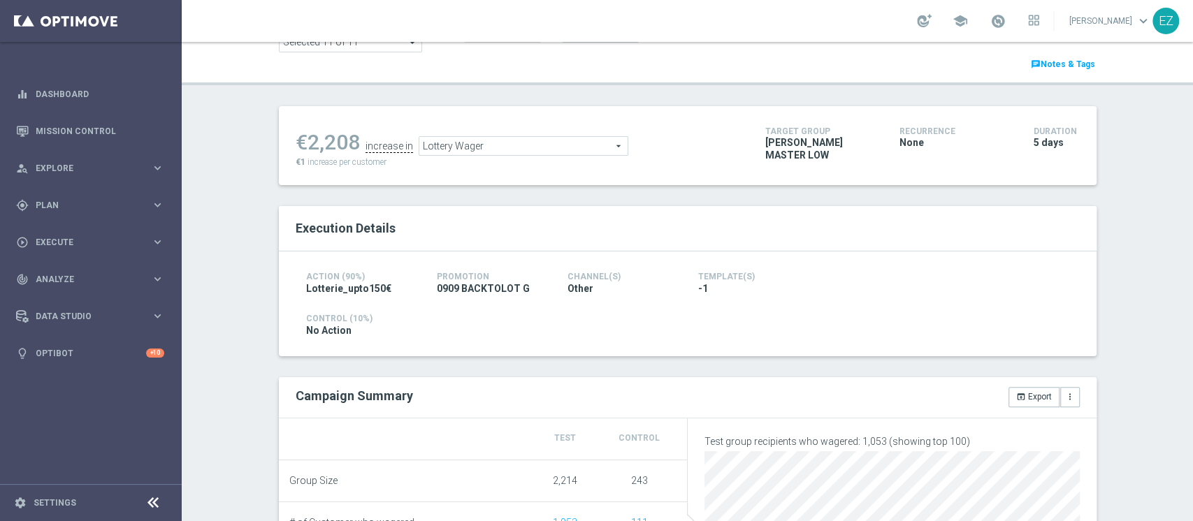
scroll to position [6, 0]
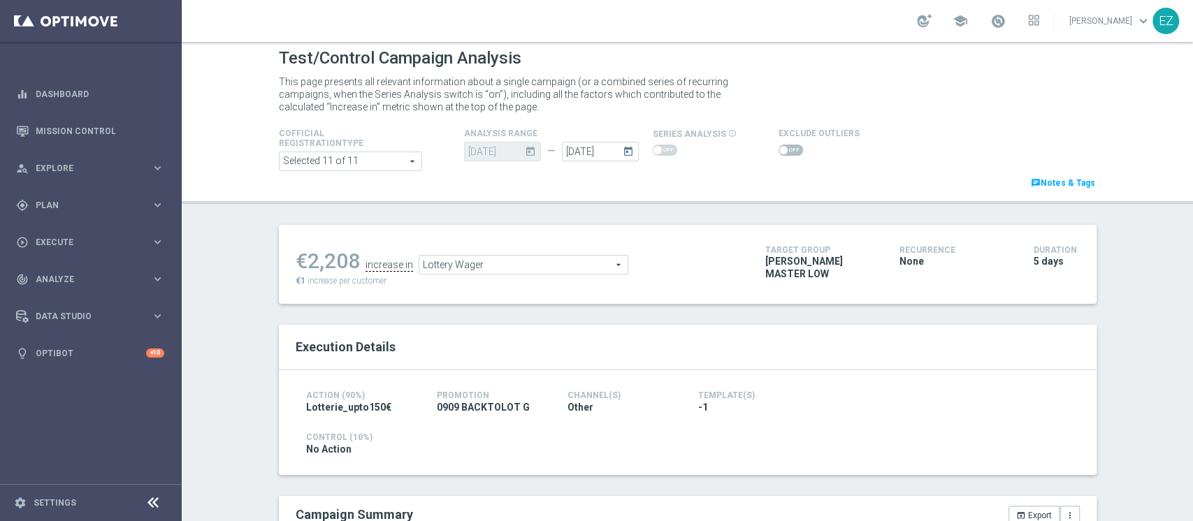
click at [606, 261] on span "Lottery Wager" at bounding box center [523, 265] width 208 height 18
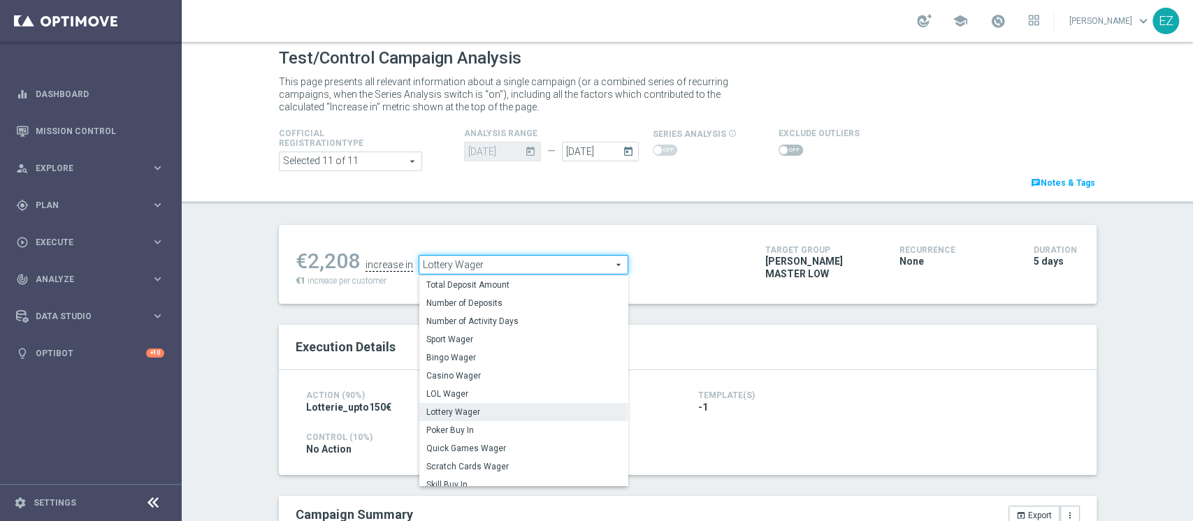
click at [464, 394] on span "LOL Wager" at bounding box center [523, 394] width 194 height 11
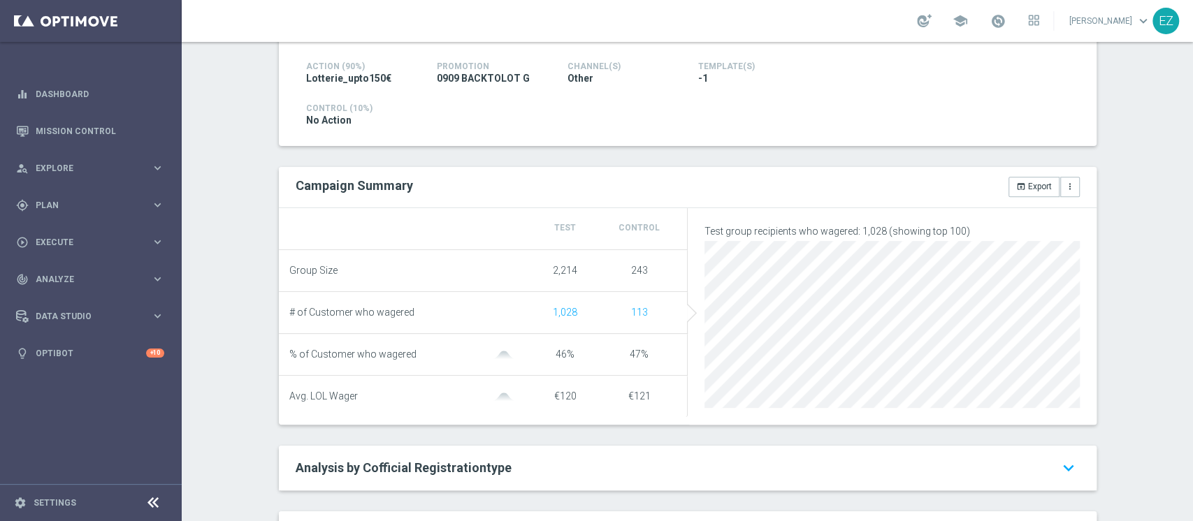
scroll to position [122, 0]
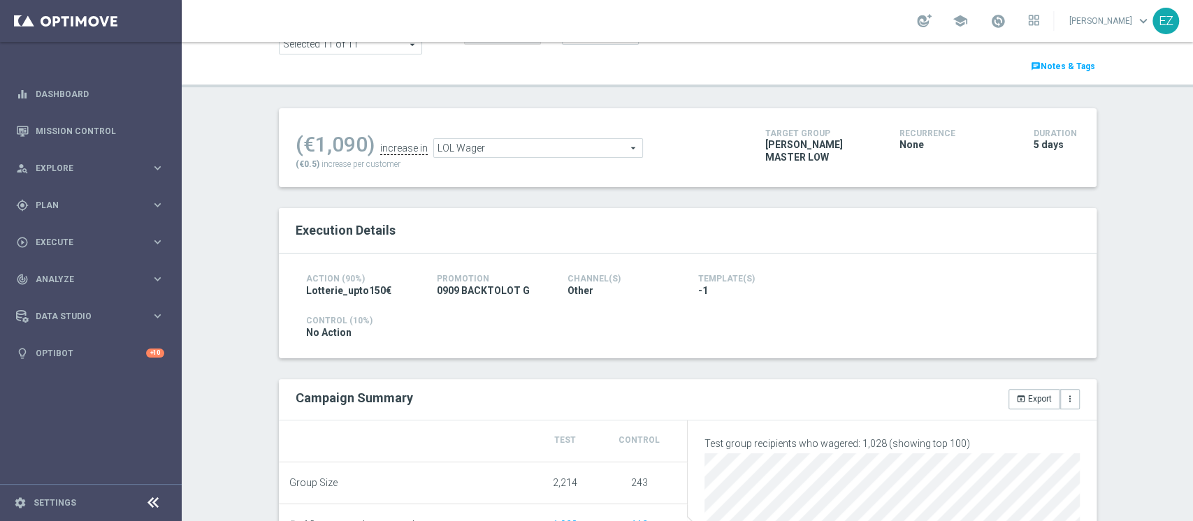
click at [593, 152] on span "LOL Wager" at bounding box center [538, 148] width 208 height 18
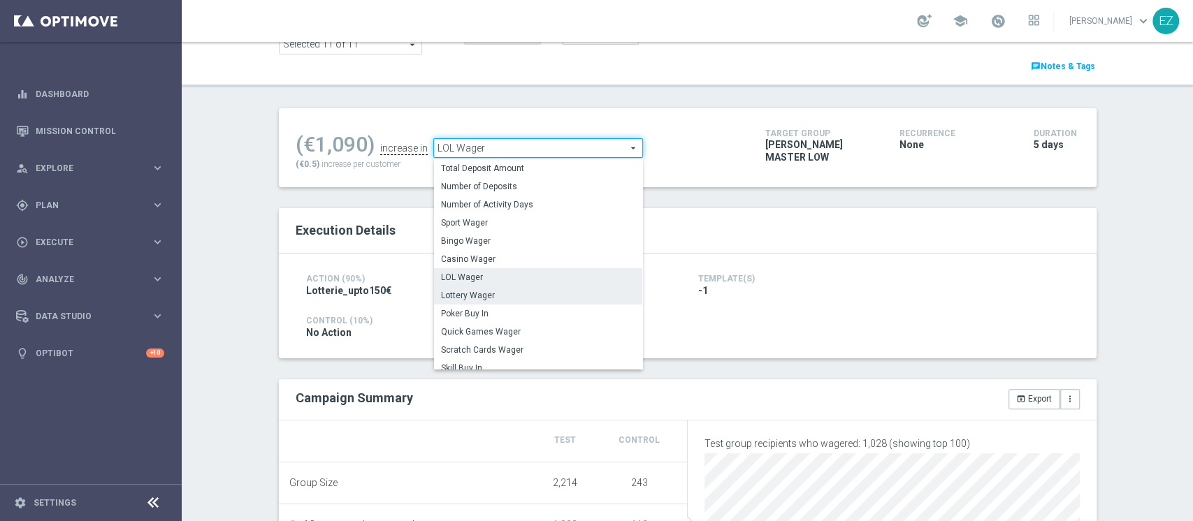
click at [512, 301] on span "Lottery Wager" at bounding box center [538, 295] width 194 height 11
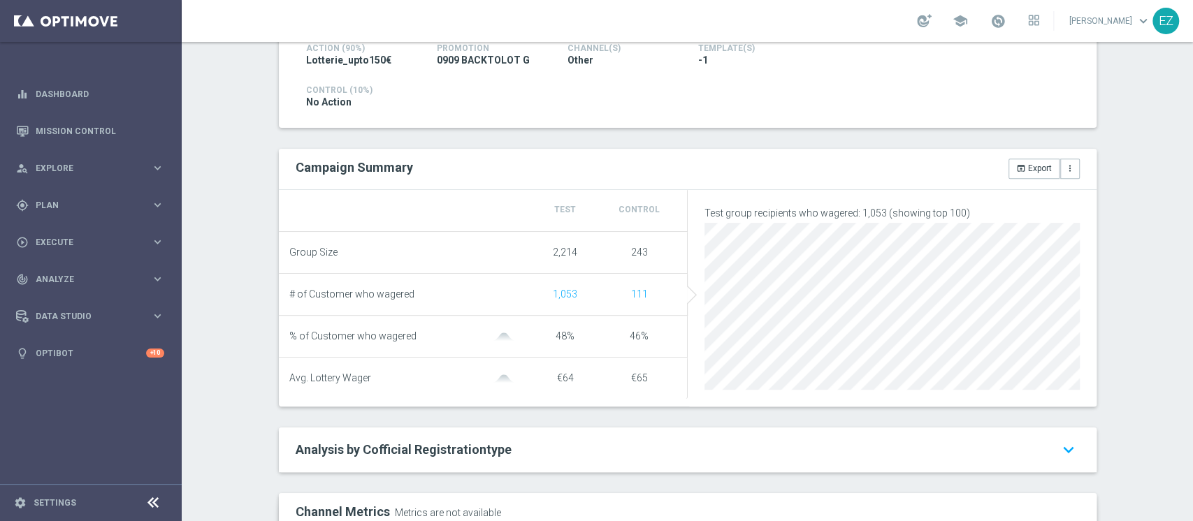
scroll to position [219, 0]
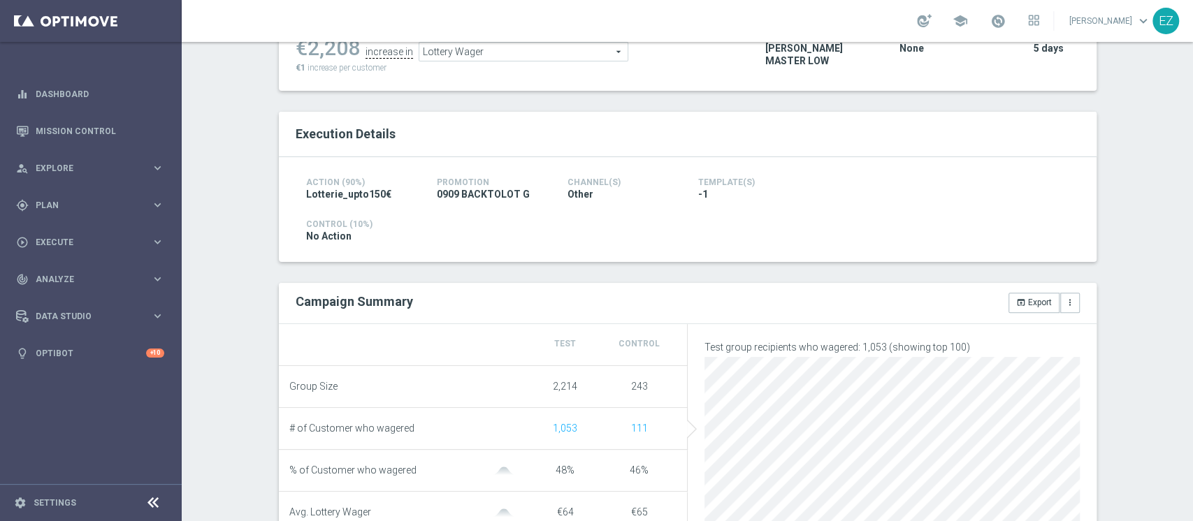
click at [467, 48] on span "Lottery Wager" at bounding box center [523, 52] width 208 height 18
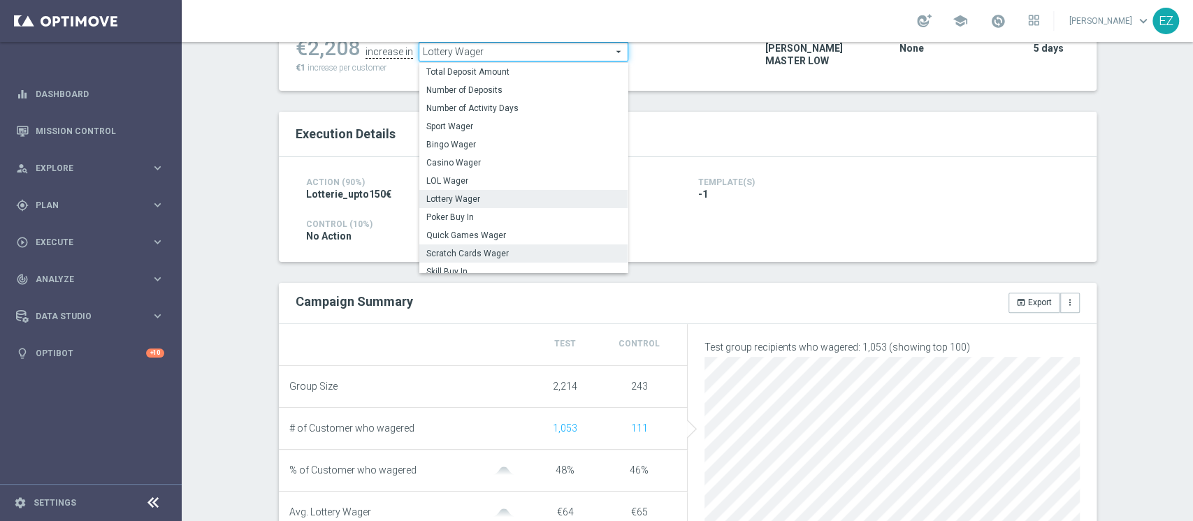
click at [496, 250] on span "Scratch Cards Wager" at bounding box center [523, 253] width 194 height 11
type input "Scratch Cards Wager"
